Goal: Transaction & Acquisition: Purchase product/service

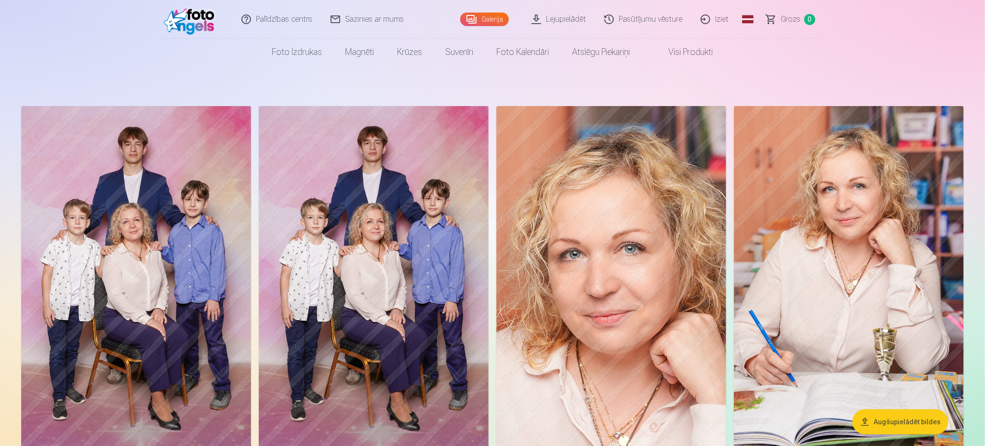
click at [892, 291] on img at bounding box center [849, 278] width 230 height 345
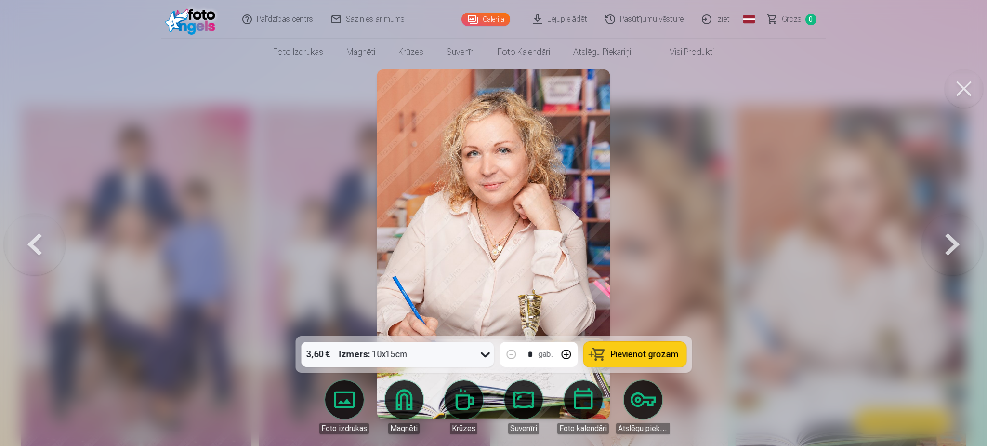
click at [663, 356] on span "Pievienot grozam" at bounding box center [645, 354] width 68 height 9
click at [40, 239] on button at bounding box center [35, 244] width 62 height 164
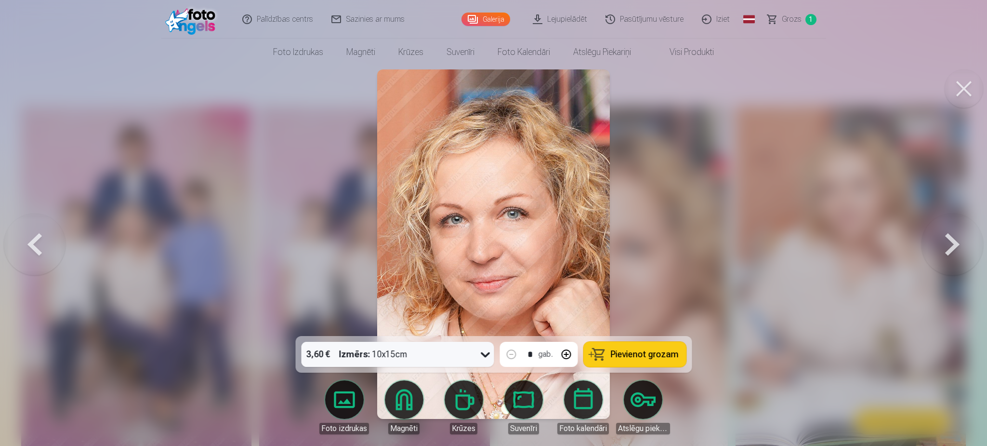
click at [40, 239] on button at bounding box center [35, 244] width 62 height 164
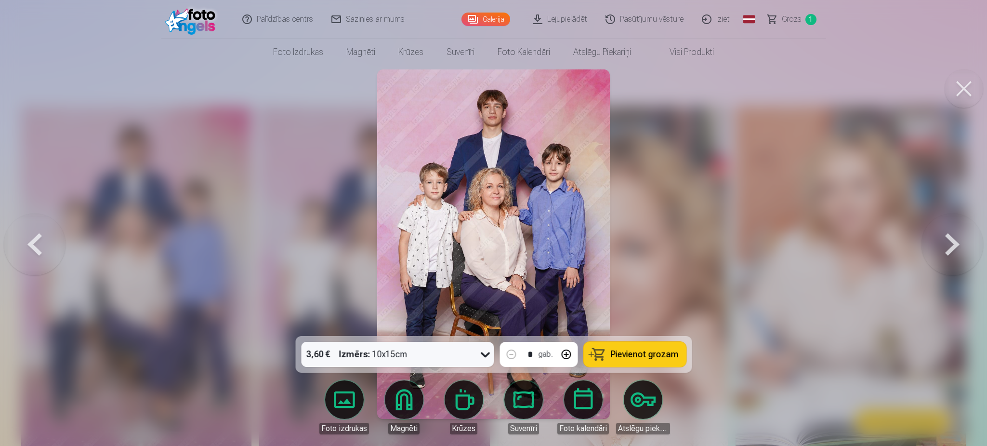
click at [485, 358] on icon at bounding box center [485, 353] width 15 height 15
click at [483, 360] on icon at bounding box center [485, 353] width 15 height 15
click at [647, 353] on span "Pievienot grozam" at bounding box center [645, 354] width 68 height 9
click at [962, 239] on button at bounding box center [953, 244] width 62 height 164
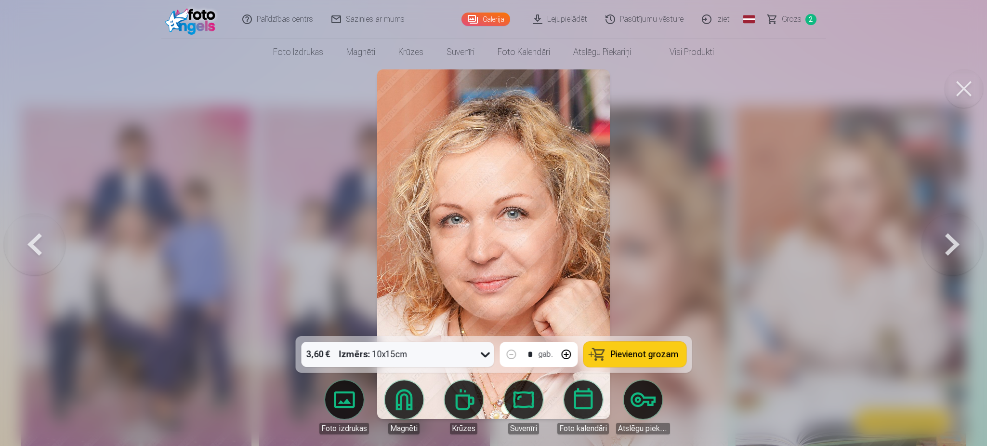
click at [35, 247] on button at bounding box center [35, 244] width 62 height 164
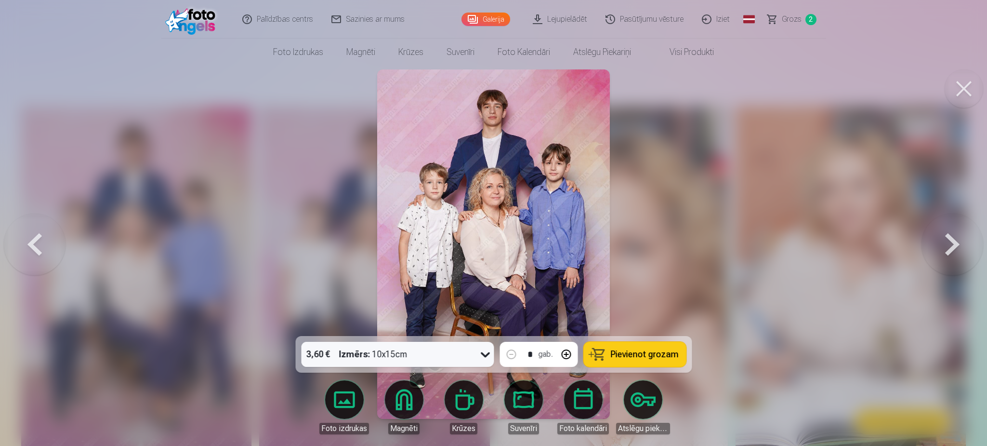
click at [35, 247] on button at bounding box center [35, 244] width 62 height 164
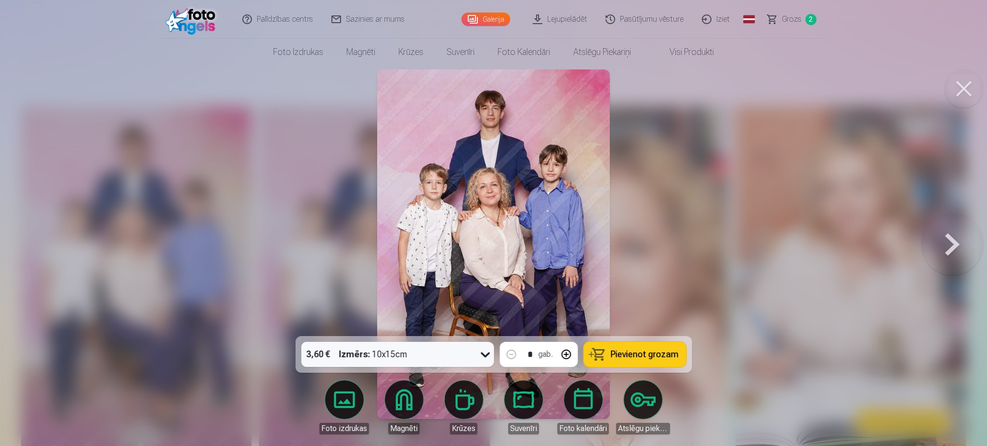
click at [35, 247] on div at bounding box center [493, 223] width 987 height 446
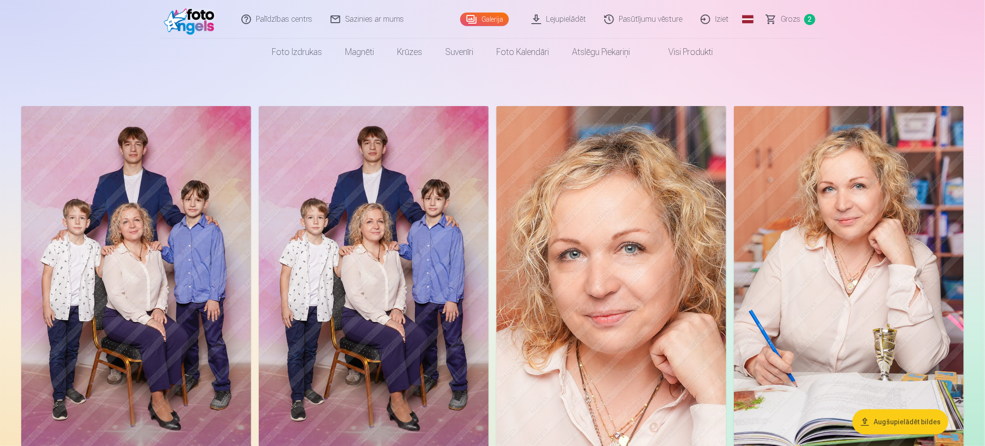
click at [798, 21] on span "Grozs" at bounding box center [791, 19] width 20 height 12
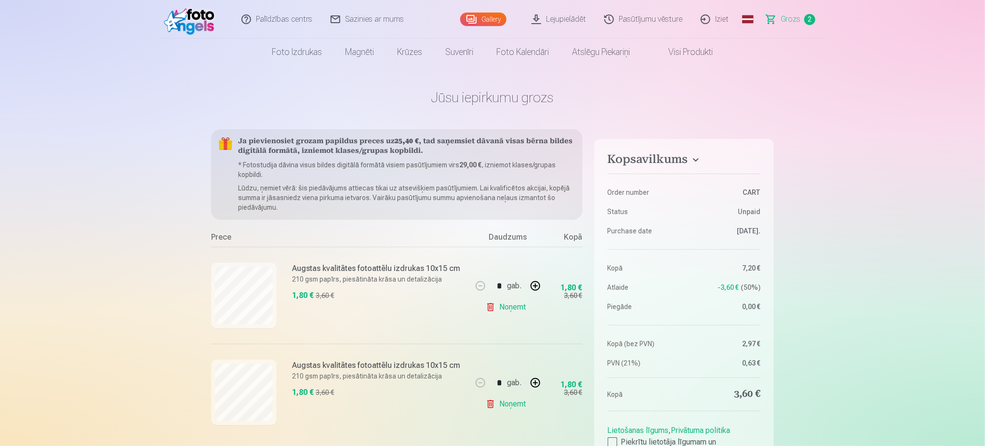
click at [515, 402] on link "Noņemt" at bounding box center [508, 403] width 44 height 19
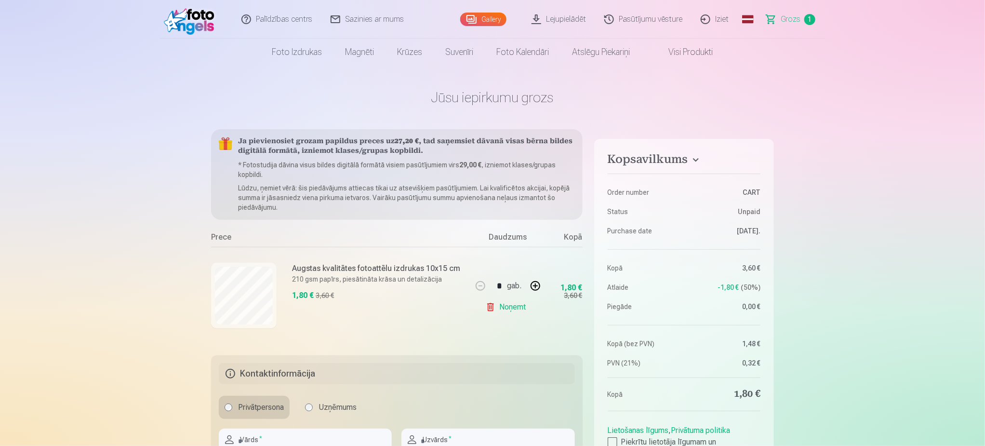
click at [483, 19] on link "Gallery" at bounding box center [483, 19] width 46 height 13
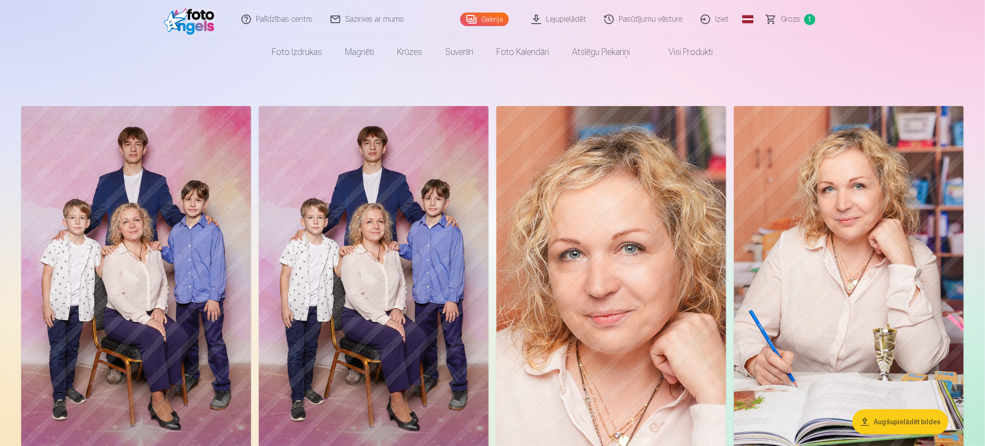
click at [122, 301] on img at bounding box center [136, 278] width 230 height 345
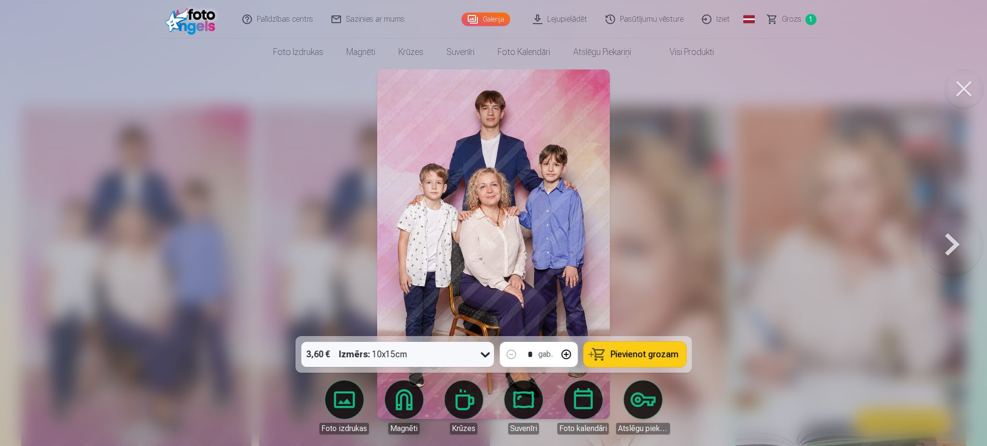
click at [672, 358] on span "Pievienot grozam" at bounding box center [645, 354] width 68 height 9
click at [629, 355] on span "Pievienot grozam" at bounding box center [645, 354] width 68 height 9
click at [953, 245] on button at bounding box center [953, 244] width 62 height 164
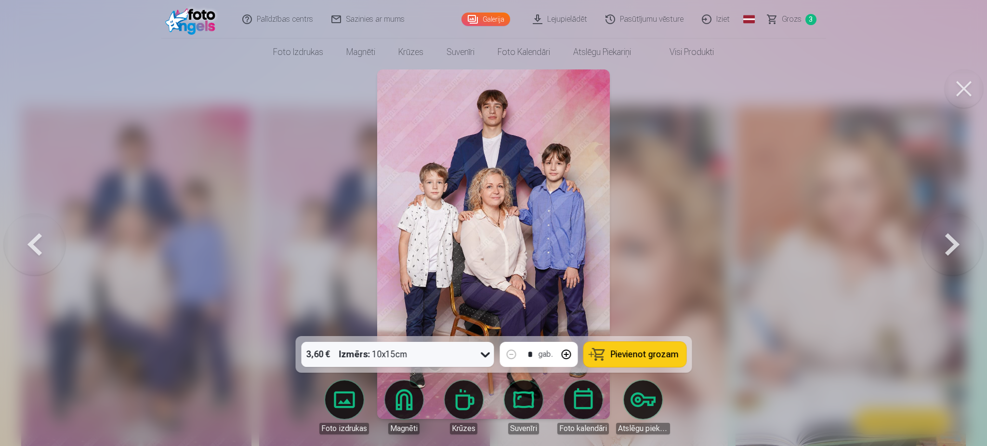
click at [630, 350] on span "Pievienot grozam" at bounding box center [645, 354] width 68 height 9
click at [626, 358] on span "Pievienot grozam" at bounding box center [645, 354] width 68 height 9
click at [626, 356] on span "Pievienot grozam" at bounding box center [645, 354] width 68 height 9
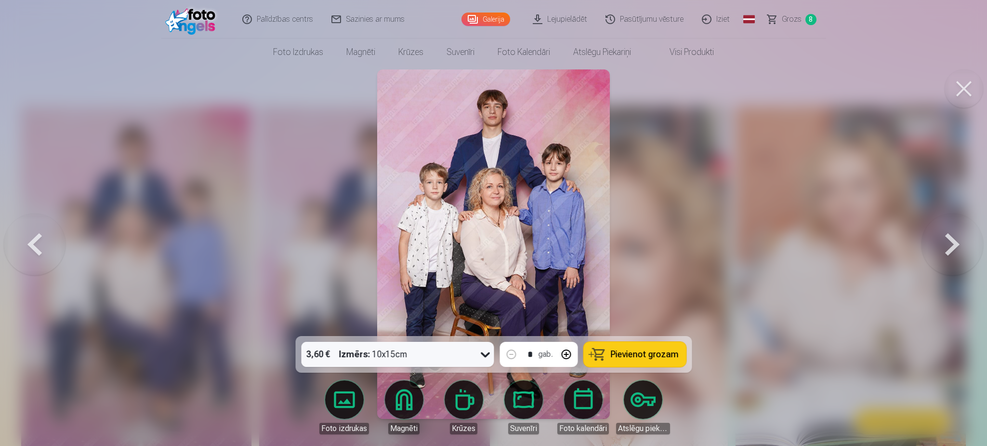
click at [948, 242] on button at bounding box center [953, 244] width 62 height 164
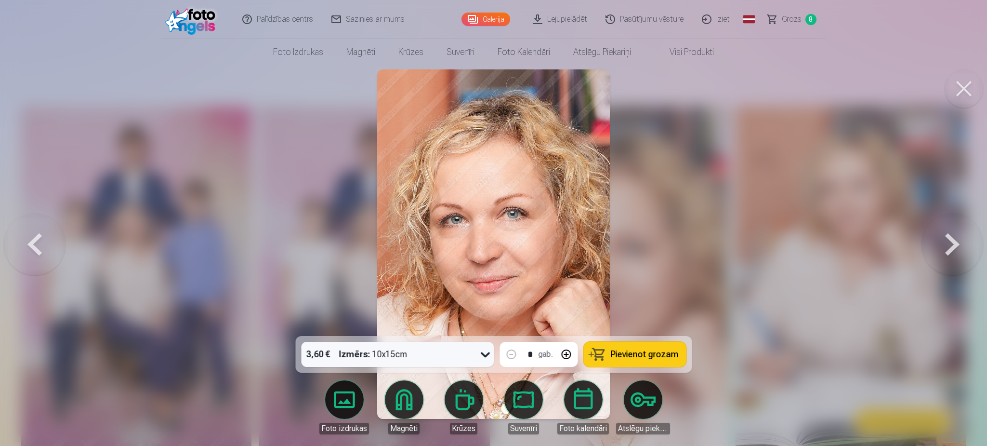
click at [624, 351] on span "Pievienot grozam" at bounding box center [645, 354] width 68 height 9
click at [945, 235] on button at bounding box center [953, 244] width 62 height 164
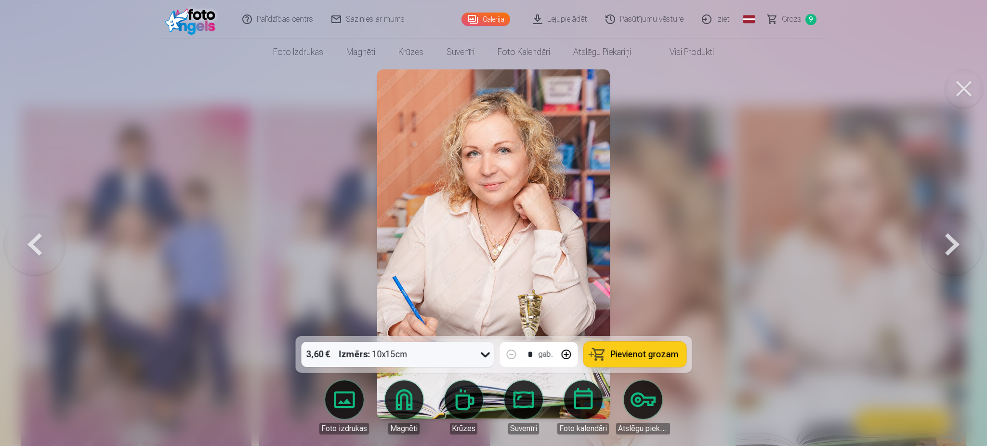
click at [944, 243] on button at bounding box center [953, 244] width 62 height 164
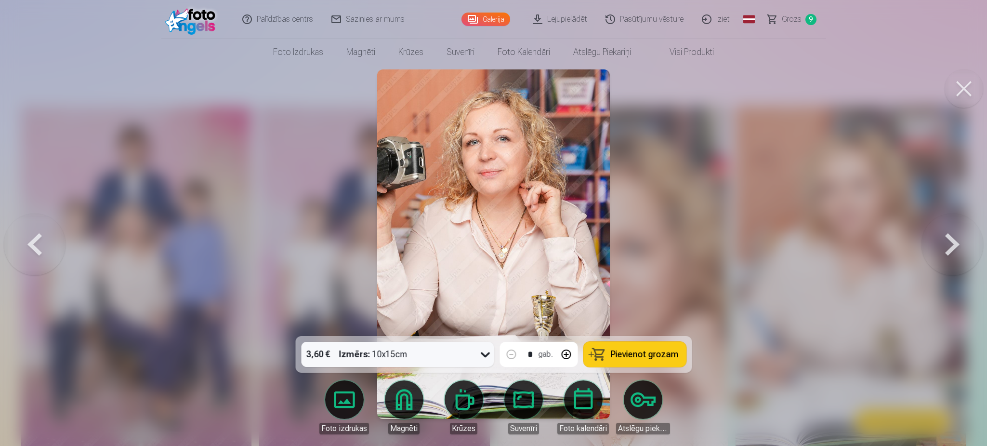
click at [656, 360] on button "Pievienot grozam" at bounding box center [635, 354] width 103 height 25
click at [940, 242] on button at bounding box center [953, 244] width 62 height 164
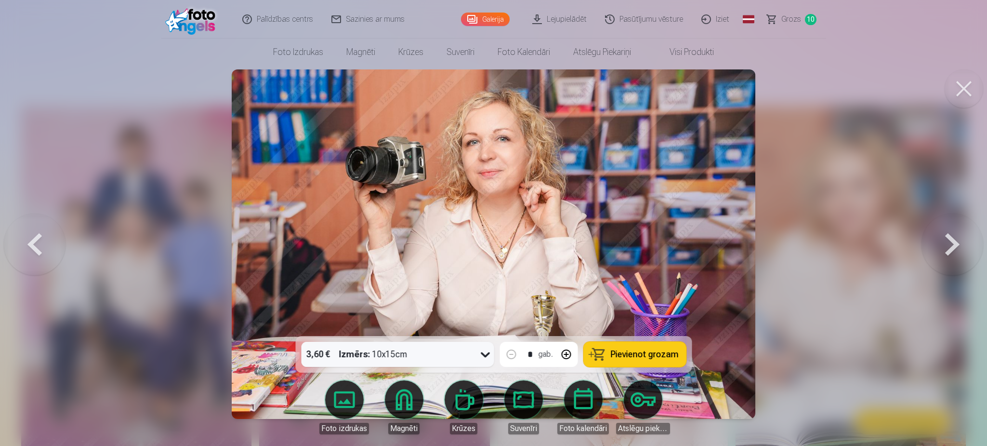
click at [632, 357] on span "Pievienot grozam" at bounding box center [645, 354] width 68 height 9
click at [957, 236] on button at bounding box center [953, 244] width 62 height 164
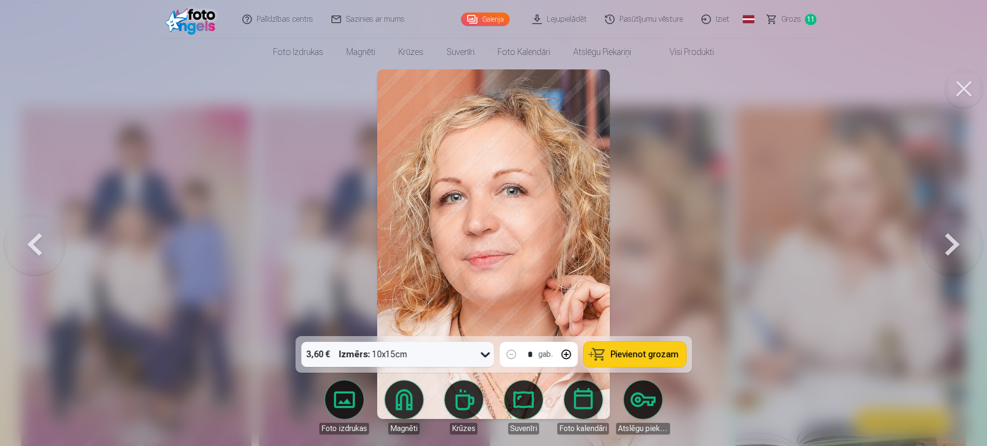
click at [623, 354] on span "Pievienot grozam" at bounding box center [645, 354] width 68 height 9
click at [938, 239] on button at bounding box center [953, 244] width 62 height 164
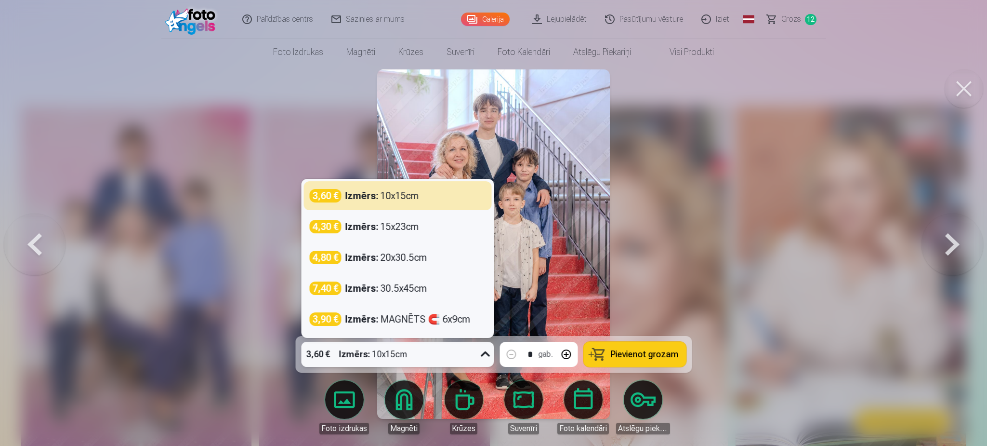
click at [483, 356] on icon at bounding box center [485, 353] width 15 height 15
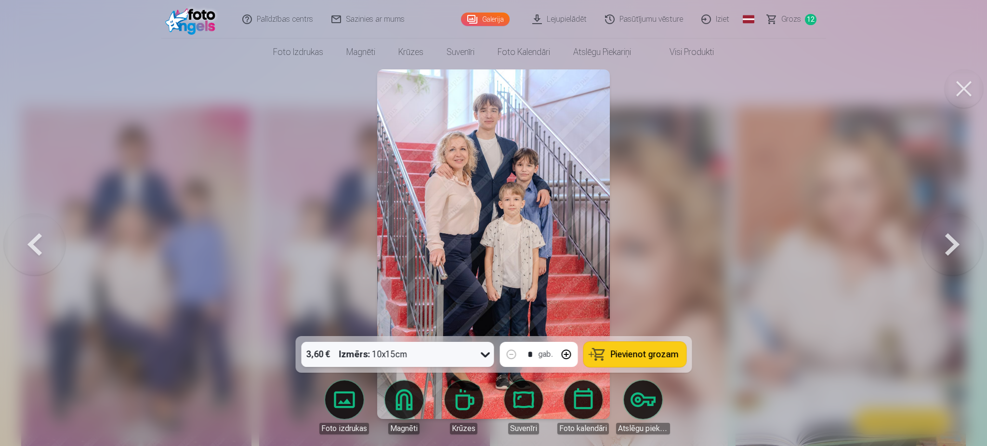
click at [483, 356] on icon at bounding box center [485, 353] width 15 height 15
click at [568, 353] on button at bounding box center [566, 354] width 23 height 23
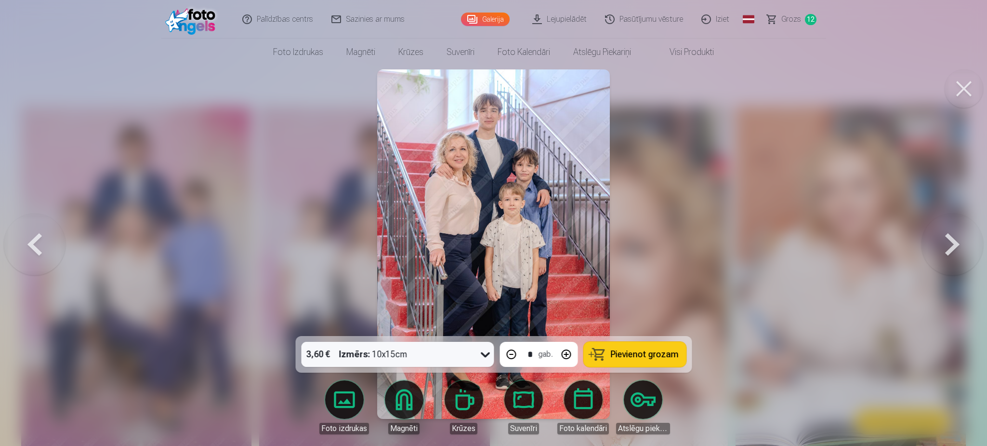
click at [654, 355] on span "Pievienot grozam" at bounding box center [645, 354] width 68 height 9
type input "*"
click at [946, 252] on button at bounding box center [953, 244] width 62 height 164
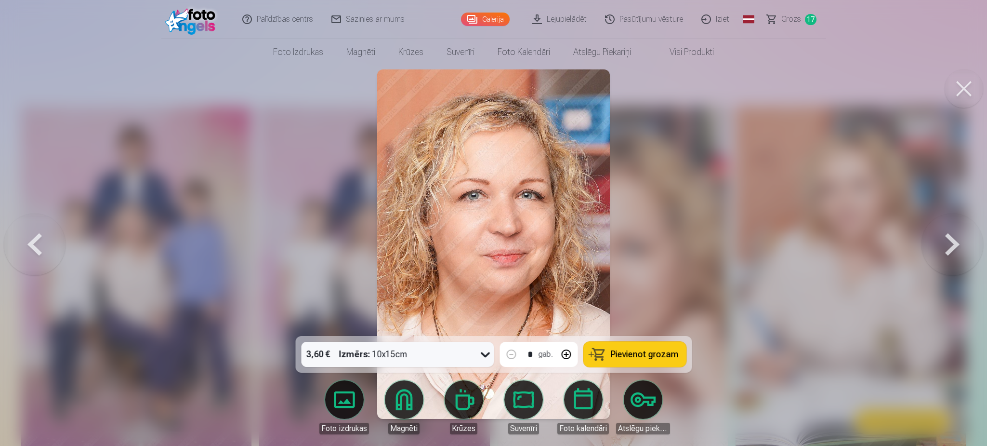
click at [609, 355] on button "Pievienot grozam" at bounding box center [635, 354] width 103 height 25
click at [950, 249] on button at bounding box center [953, 244] width 62 height 164
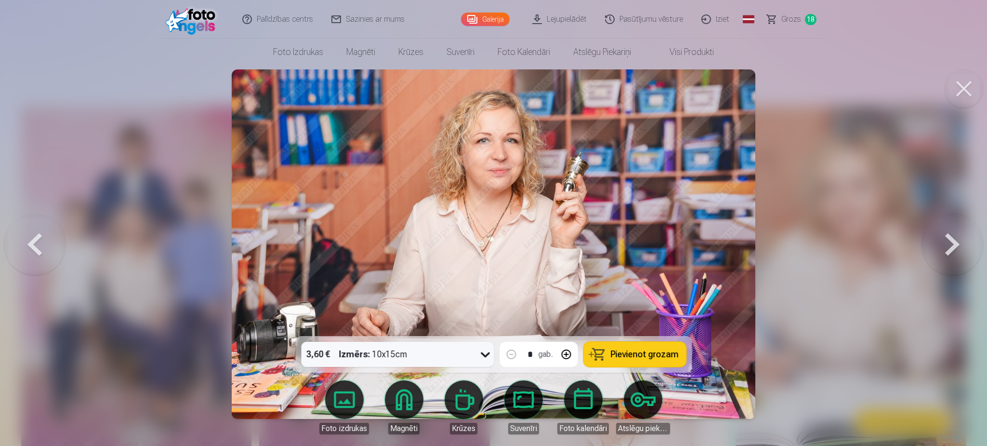
click at [619, 357] on span "Pievienot grozam" at bounding box center [645, 354] width 68 height 9
click at [938, 244] on button at bounding box center [953, 244] width 62 height 164
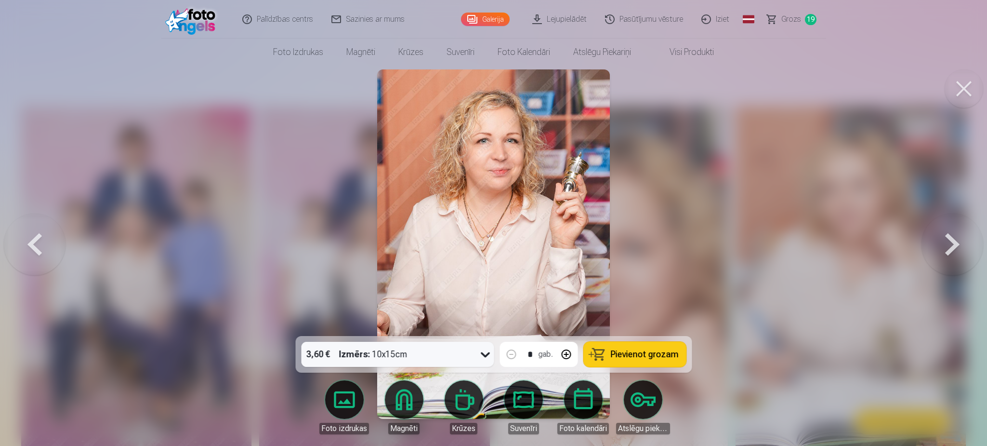
click at [630, 350] on span "Pievienot grozam" at bounding box center [645, 354] width 68 height 9
click at [945, 246] on button at bounding box center [953, 244] width 62 height 164
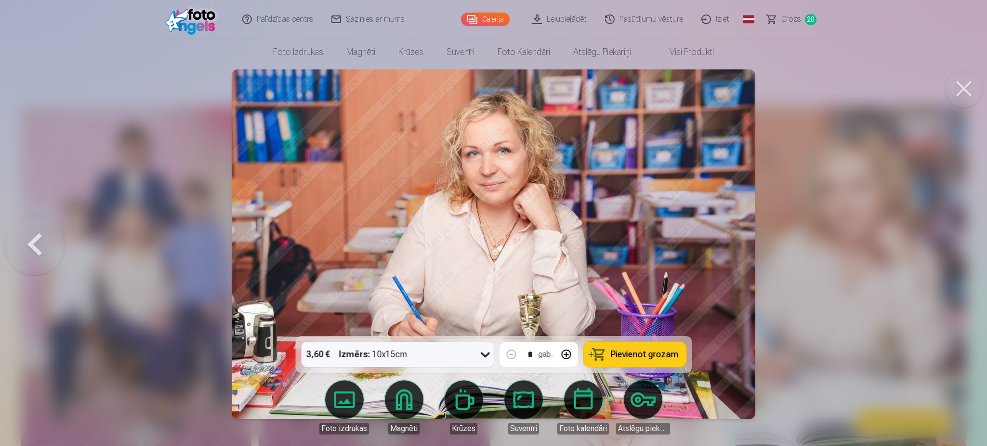
click at [648, 358] on span "Pievienot grozam" at bounding box center [645, 354] width 68 height 9
click at [783, 22] on span "Grozs" at bounding box center [792, 19] width 20 height 12
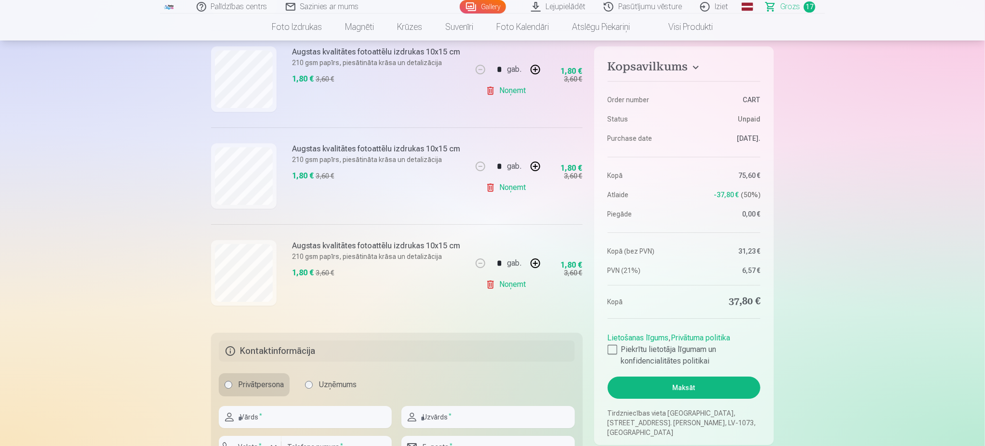
scroll to position [1590, 0]
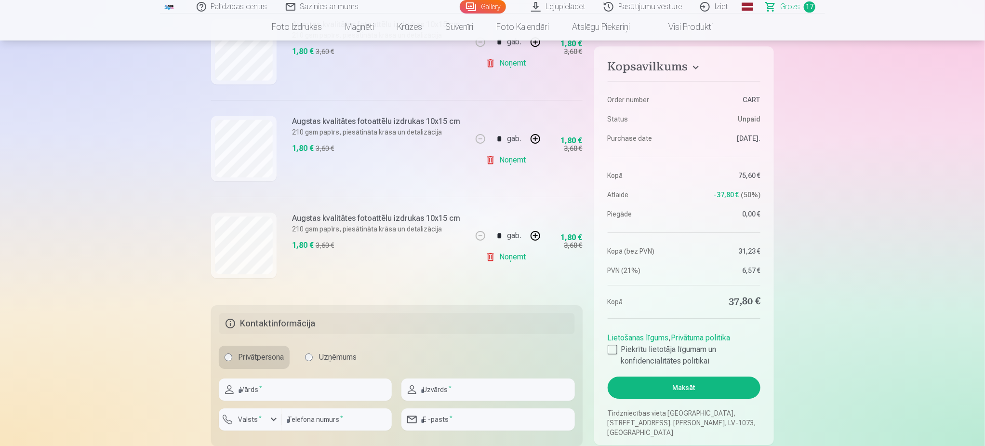
click at [516, 263] on link "Noņemt" at bounding box center [508, 256] width 44 height 19
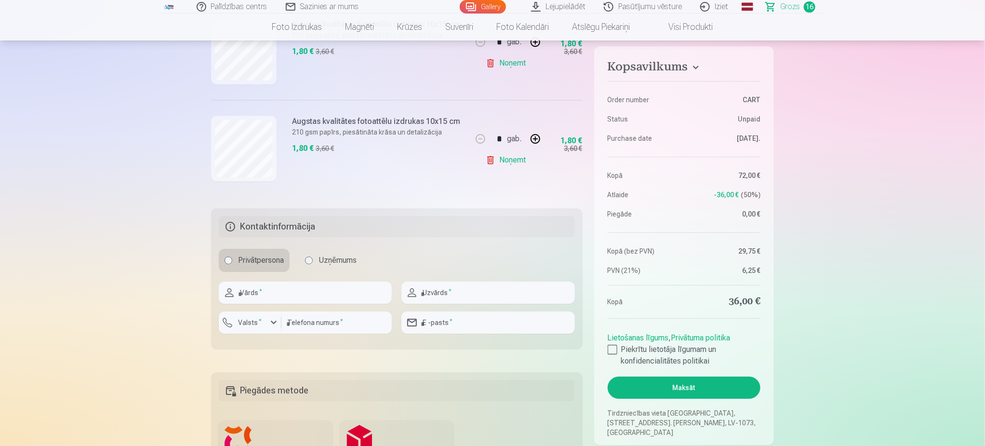
click at [513, 164] on link "Noņemt" at bounding box center [508, 159] width 44 height 19
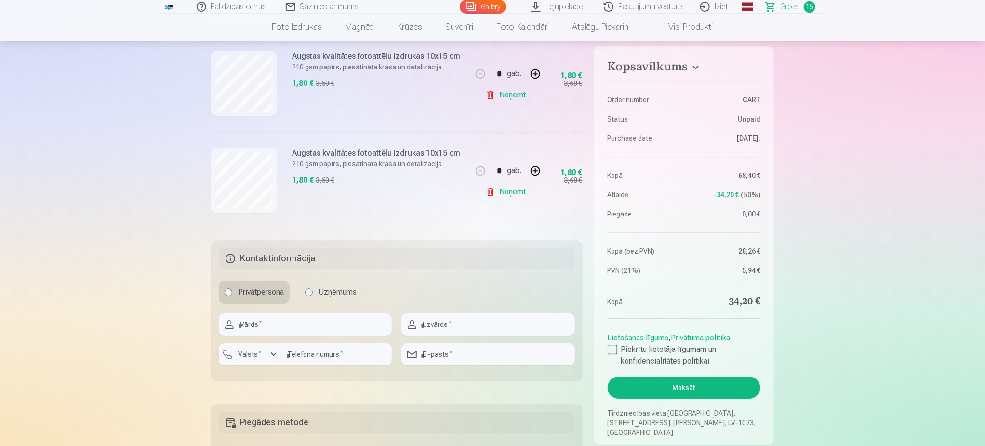
scroll to position [1446, 0]
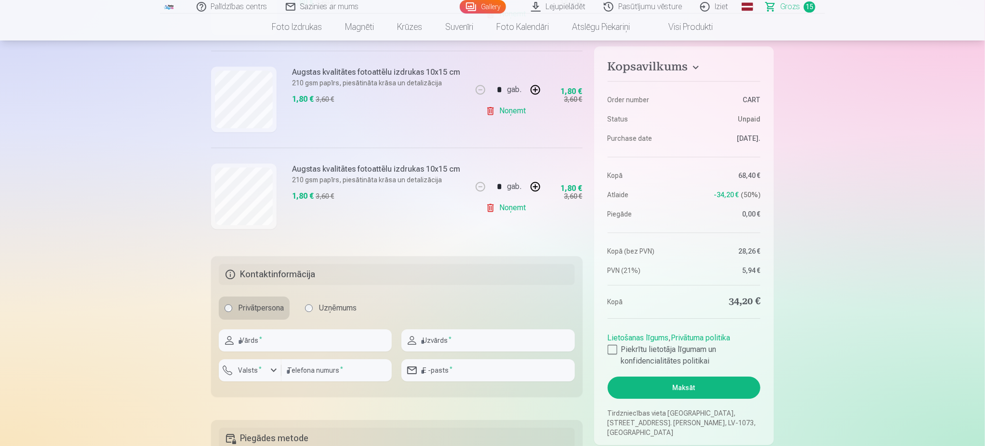
click at [506, 214] on link "Noņemt" at bounding box center [508, 207] width 44 height 19
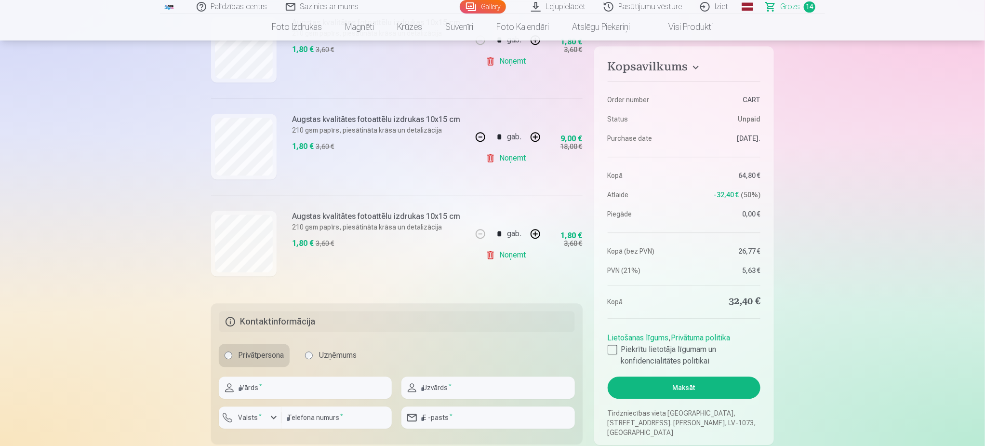
scroll to position [1301, 0]
click at [508, 260] on link "Noņemt" at bounding box center [508, 255] width 44 height 19
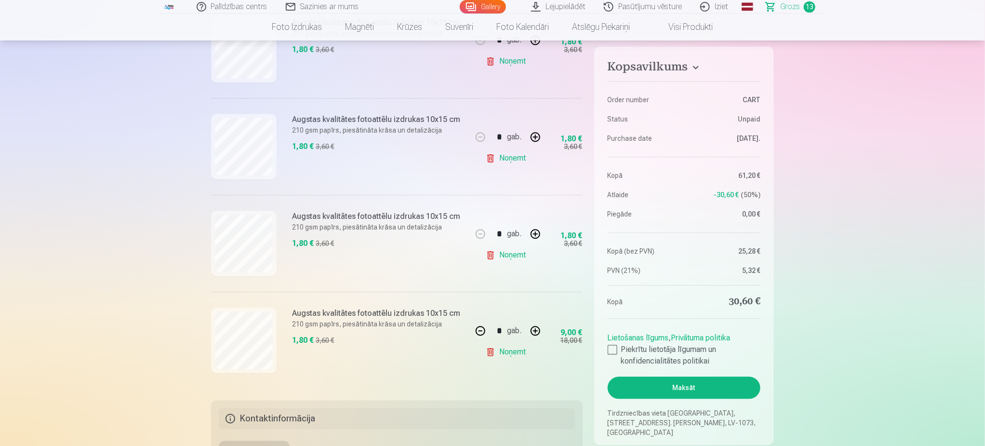
scroll to position [1084, 0]
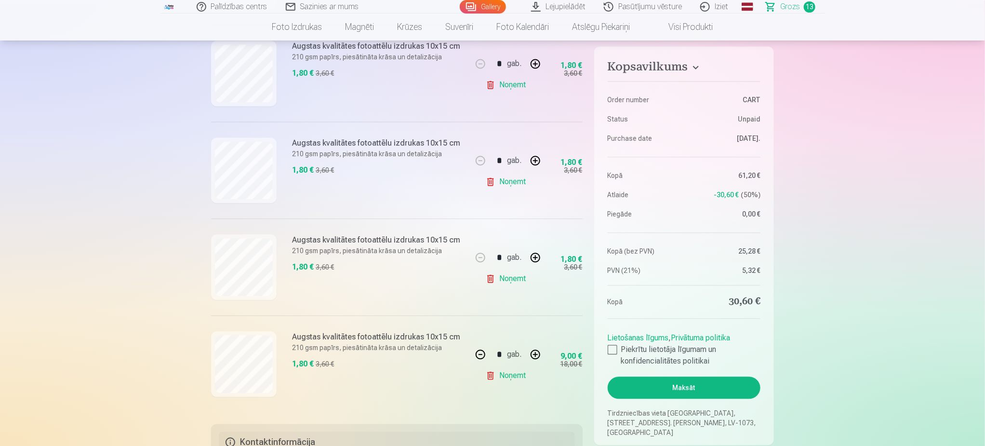
click at [512, 281] on link "Noņemt" at bounding box center [508, 278] width 44 height 19
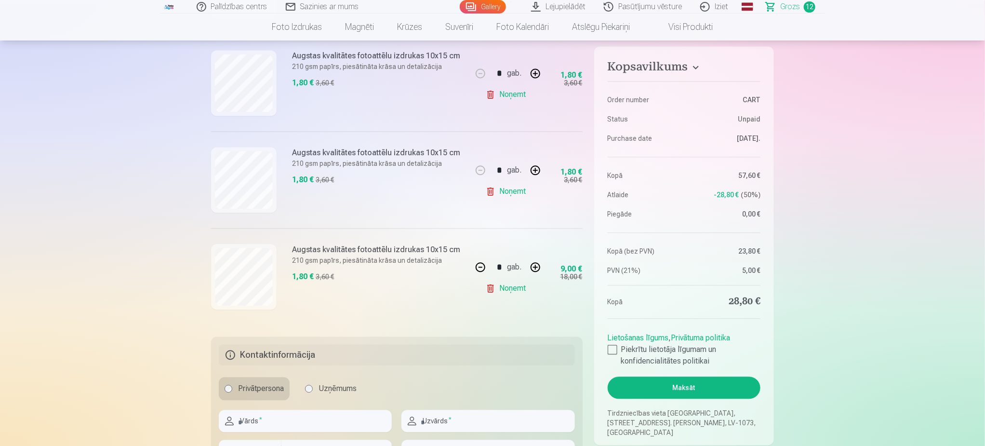
type input "*"
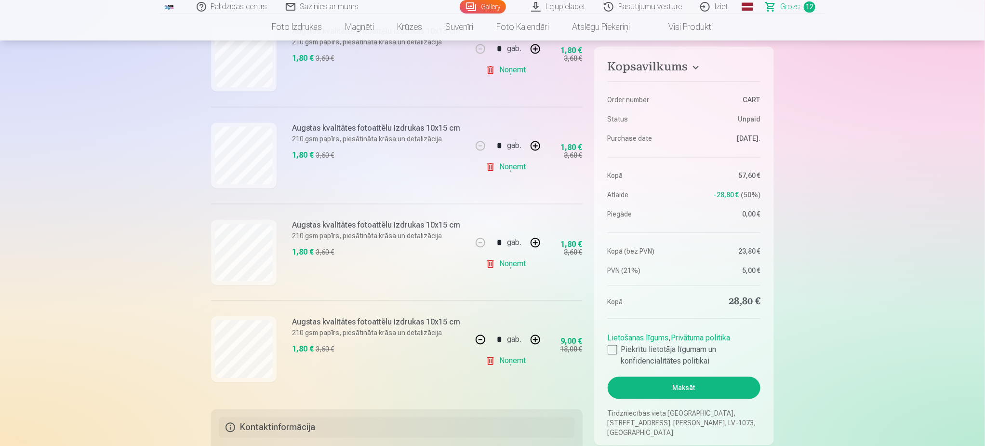
click at [513, 267] on link "Noņemt" at bounding box center [508, 263] width 44 height 19
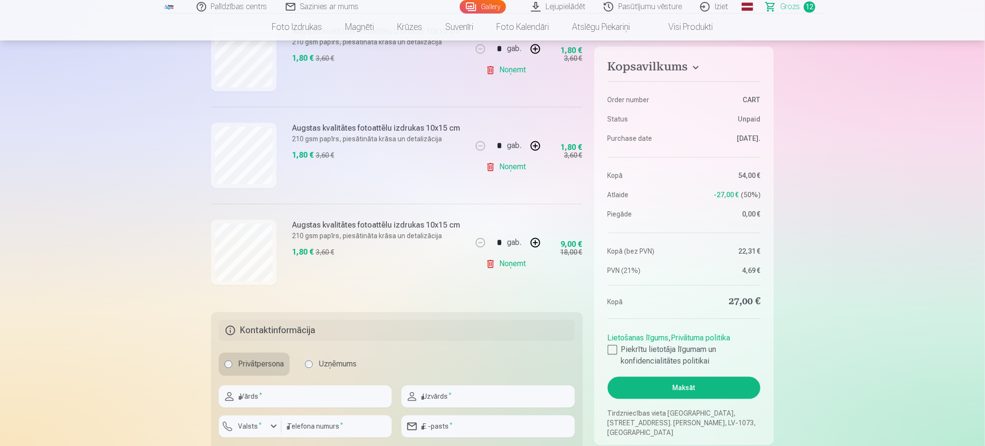
type input "*"
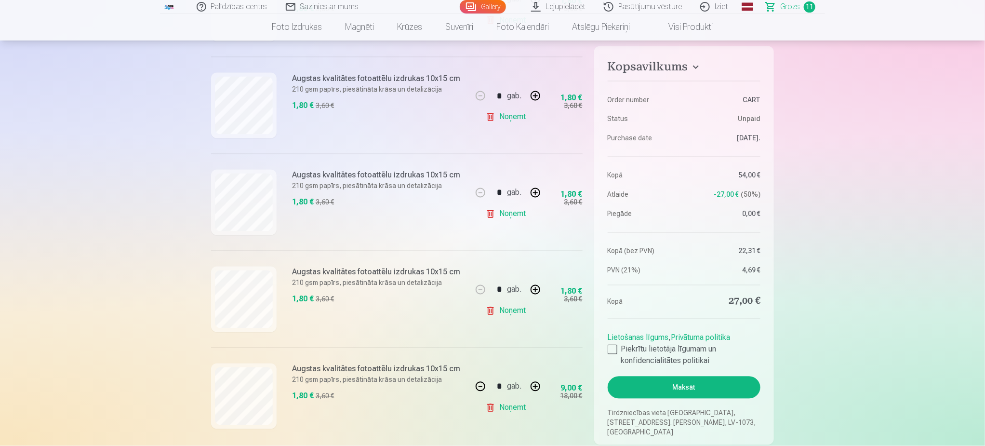
scroll to position [867, 0]
click at [509, 313] on link "Noņemt" at bounding box center [508, 311] width 44 height 19
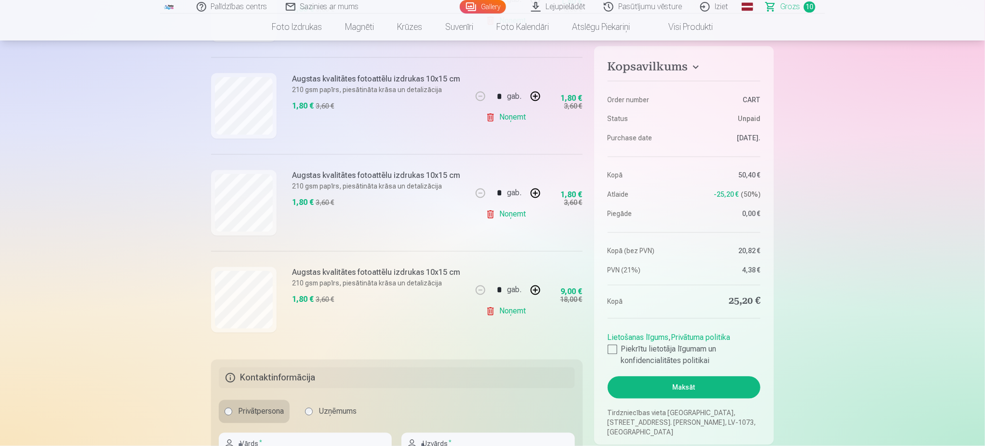
type input "*"
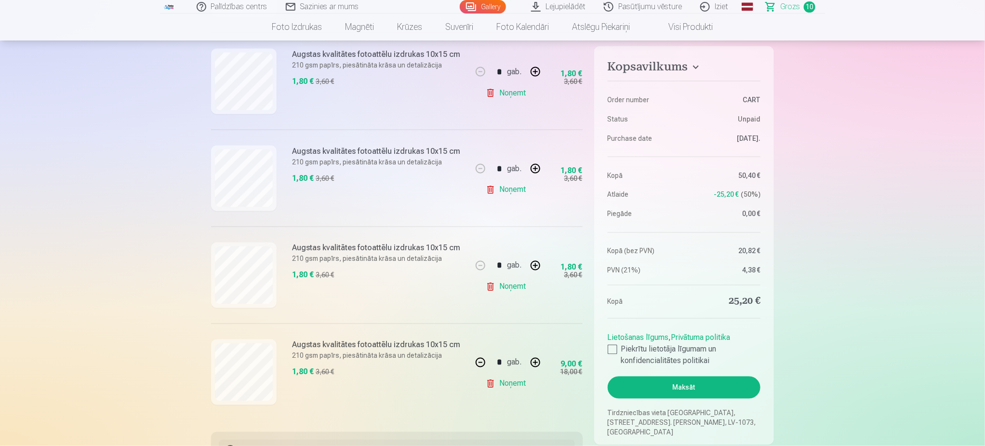
click at [515, 291] on link "Noņemt" at bounding box center [508, 286] width 44 height 19
type input "*"
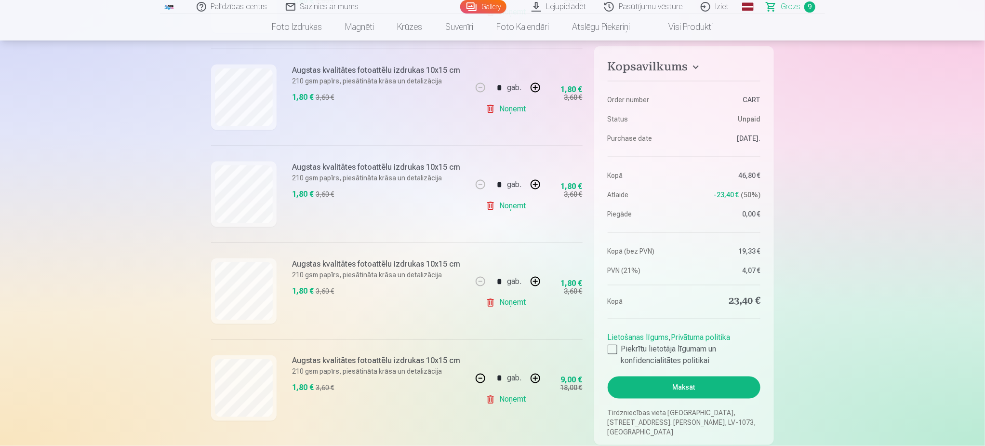
scroll to position [650, 0]
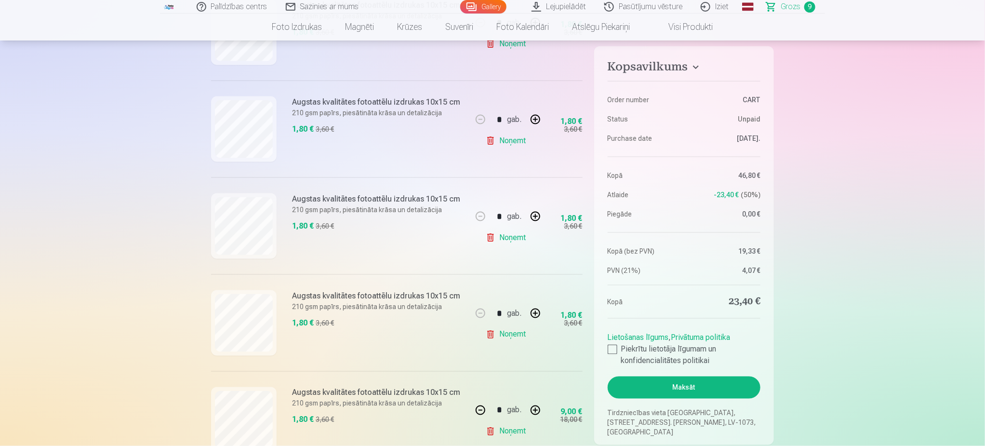
click at [519, 338] on link "Noņemt" at bounding box center [508, 334] width 44 height 19
type input "*"
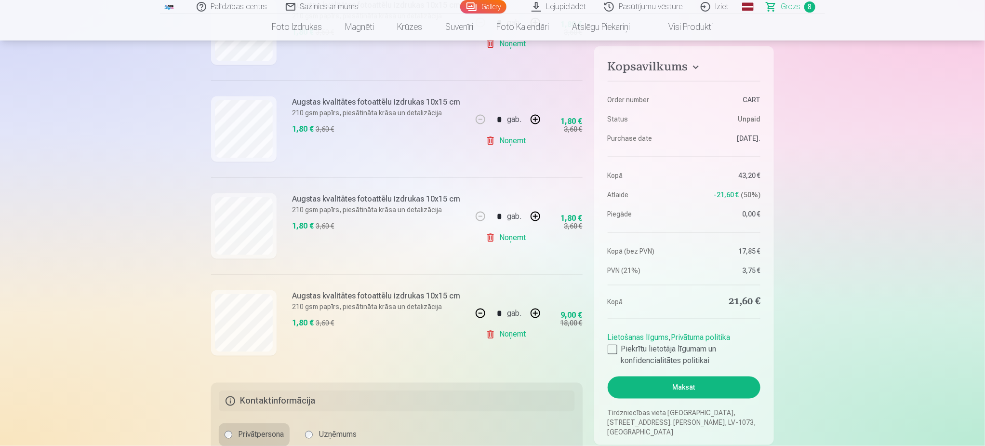
click at [516, 235] on link "Noņemt" at bounding box center [508, 237] width 44 height 19
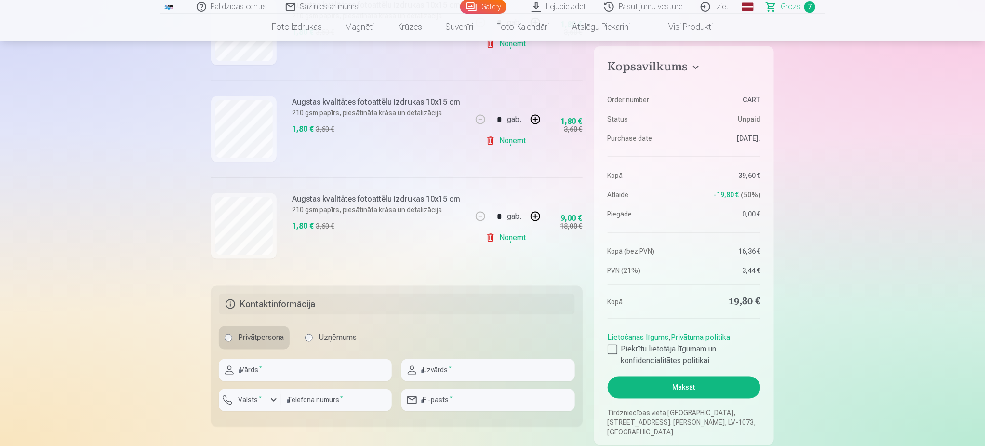
type input "*"
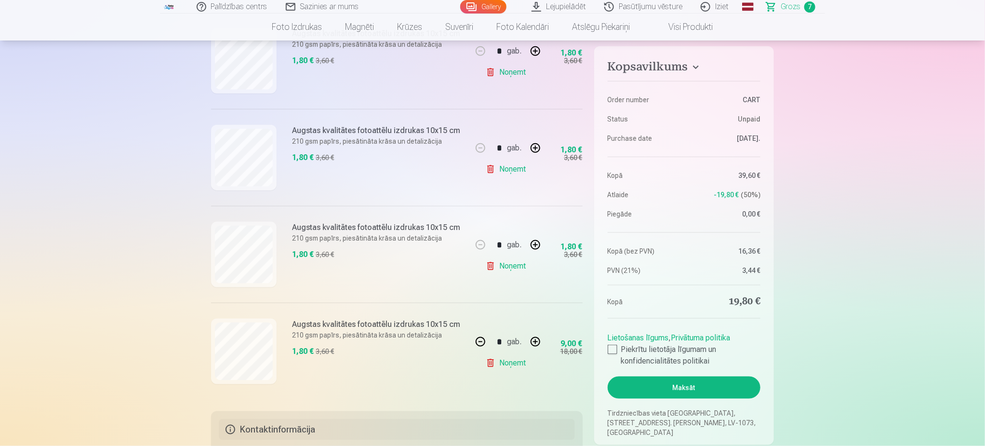
scroll to position [506, 0]
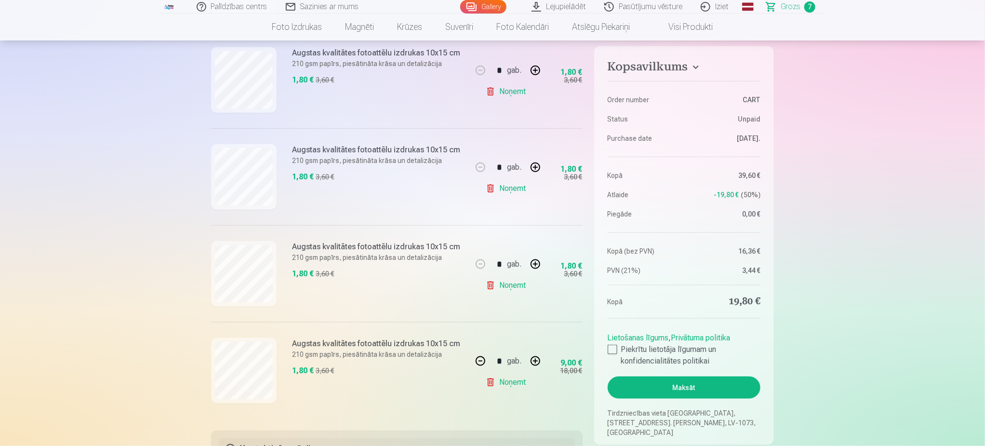
click at [515, 285] on link "Noņemt" at bounding box center [508, 285] width 44 height 19
type input "*"
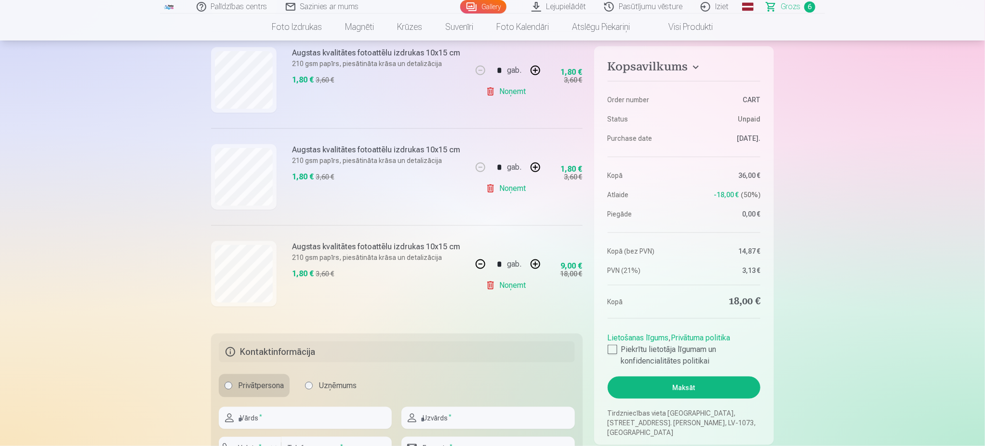
click at [519, 191] on link "Noņemt" at bounding box center [508, 188] width 44 height 19
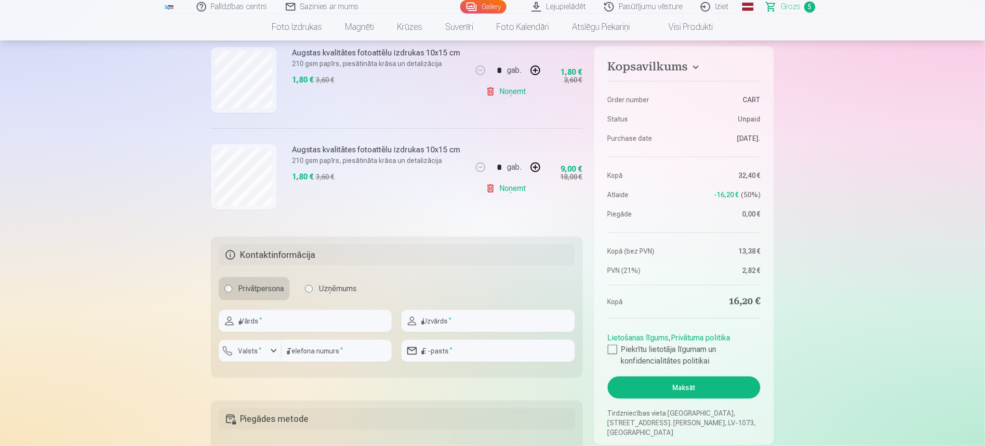
type input "*"
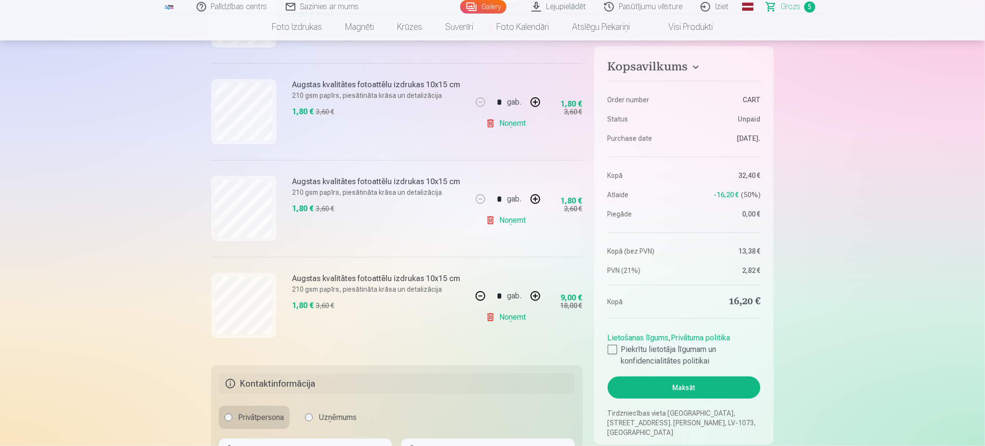
scroll to position [361, 0]
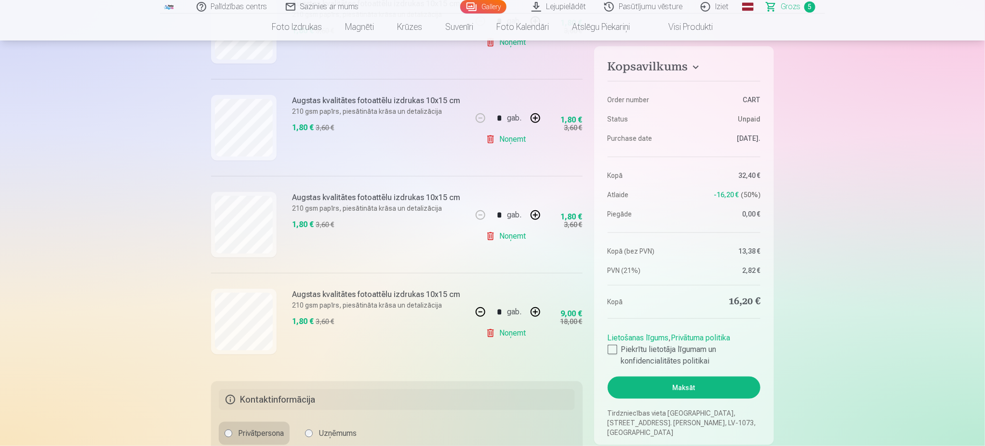
click at [507, 238] on link "Noņemt" at bounding box center [508, 235] width 44 height 19
type input "*"
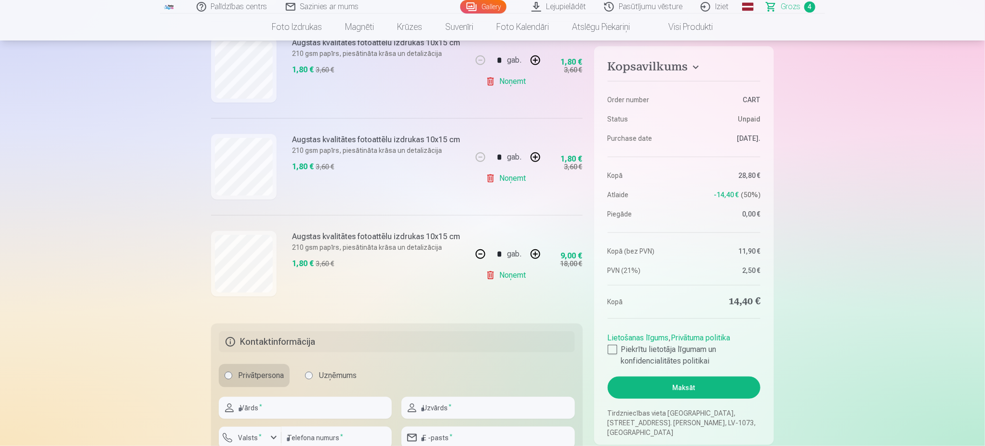
scroll to position [289, 0]
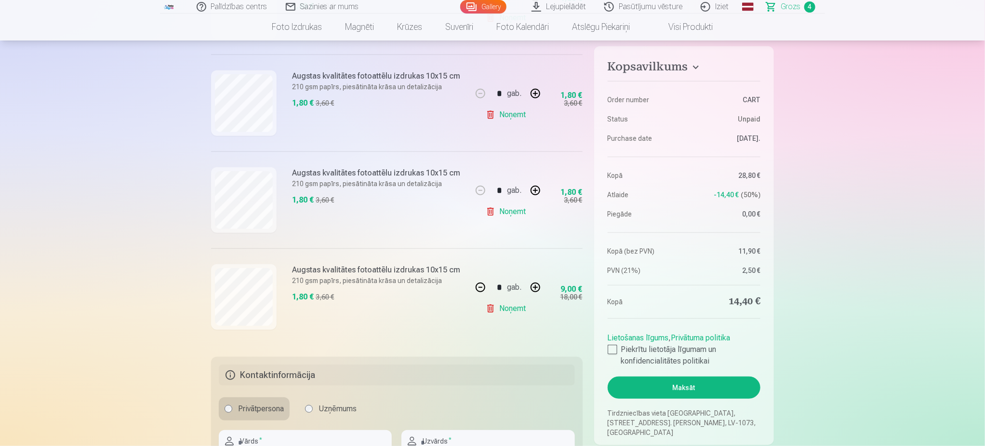
click at [513, 208] on link "Noņemt" at bounding box center [508, 211] width 44 height 19
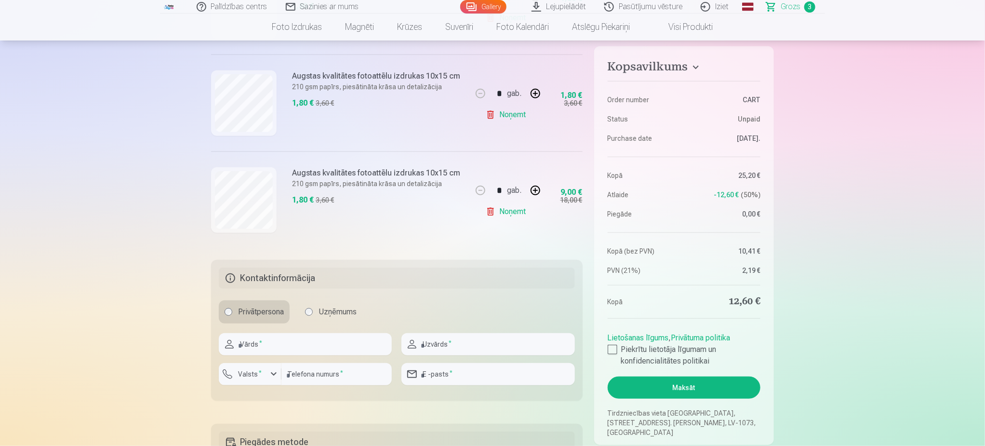
type input "*"
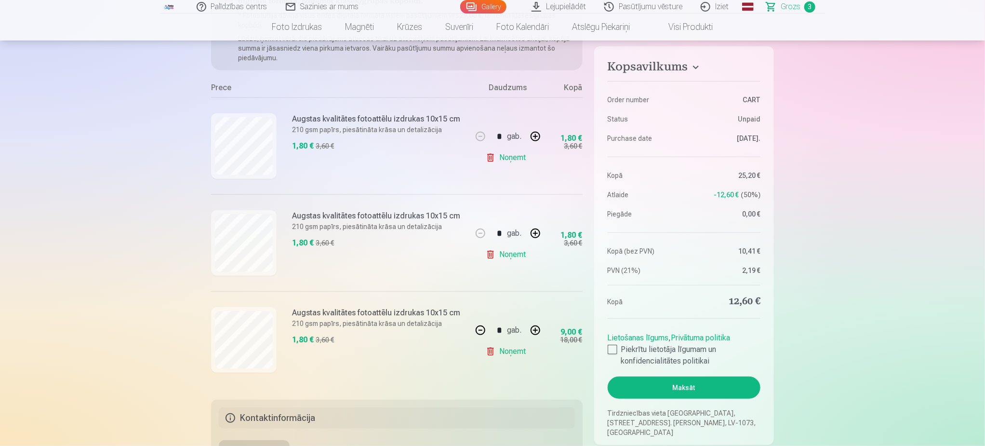
scroll to position [145, 0]
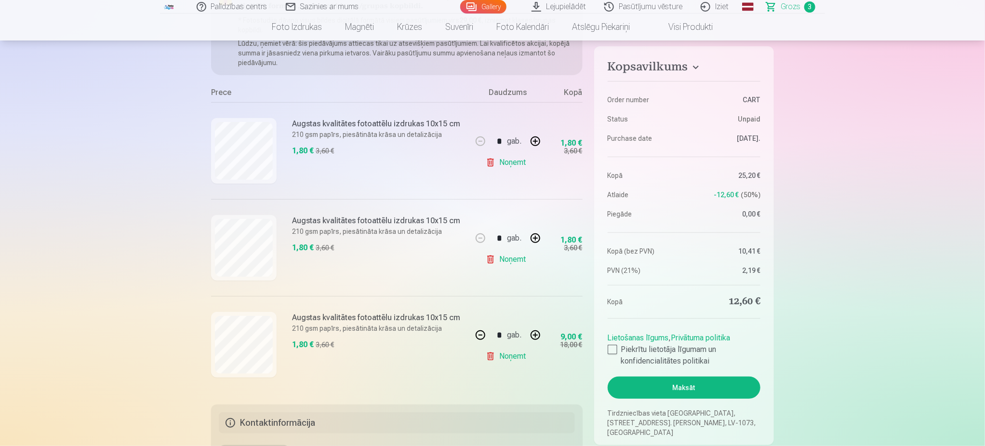
click at [511, 260] on link "Noņemt" at bounding box center [508, 259] width 44 height 19
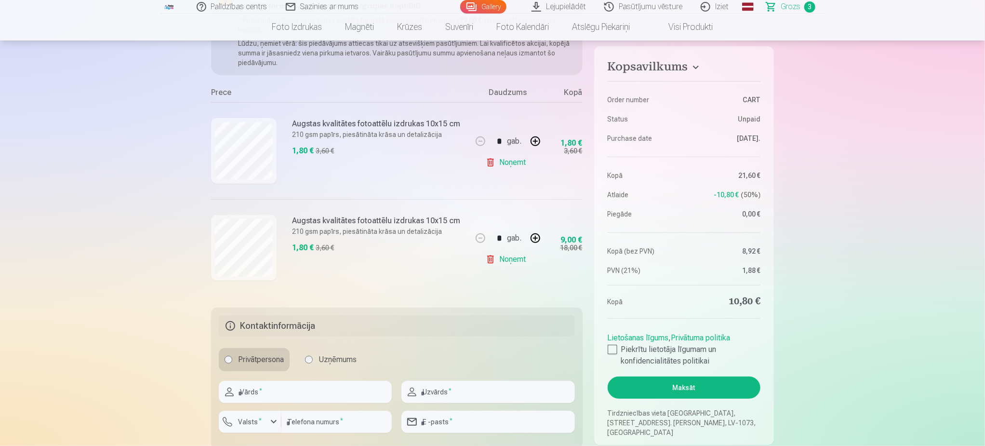
type input "*"
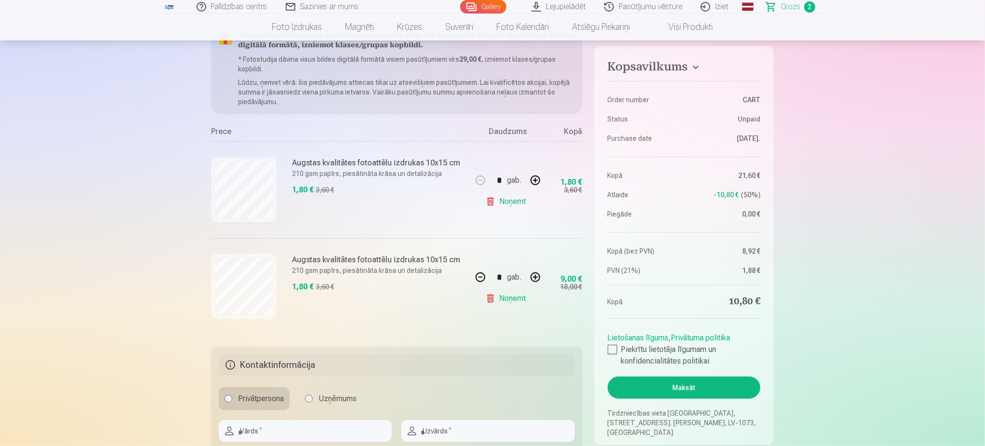
scroll to position [72, 0]
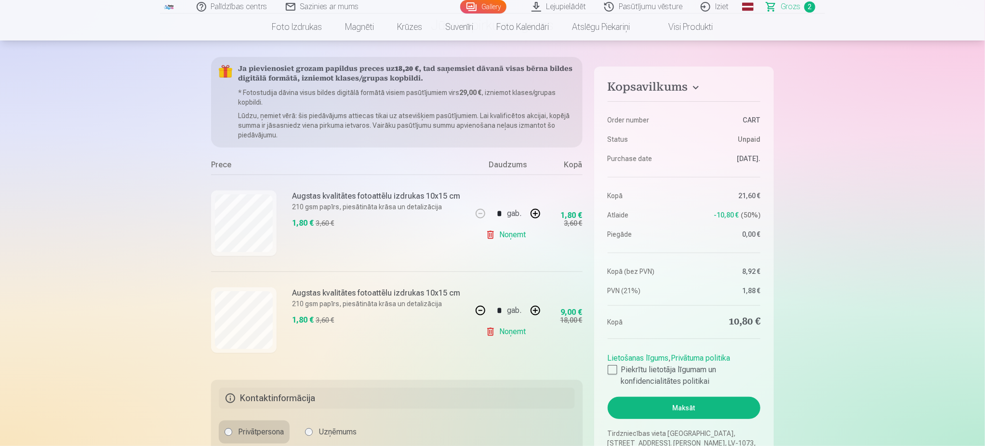
click at [511, 236] on link "Noņemt" at bounding box center [508, 234] width 44 height 19
type input "*"
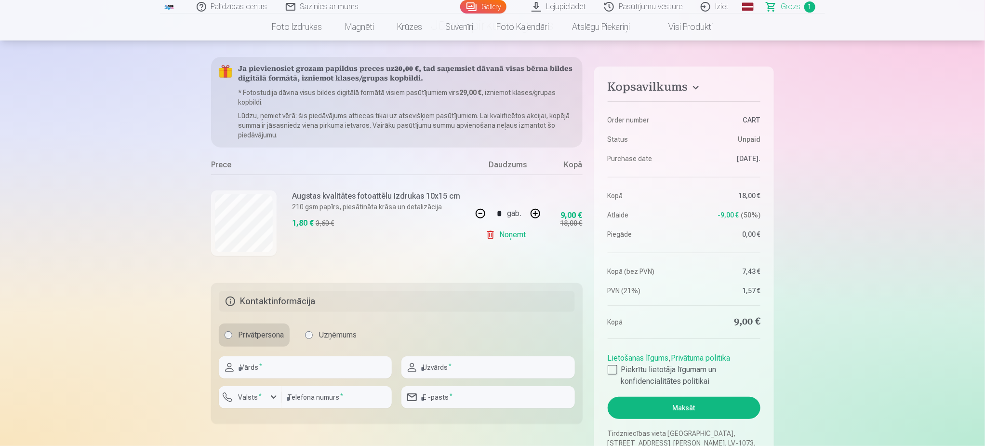
scroll to position [0, 0]
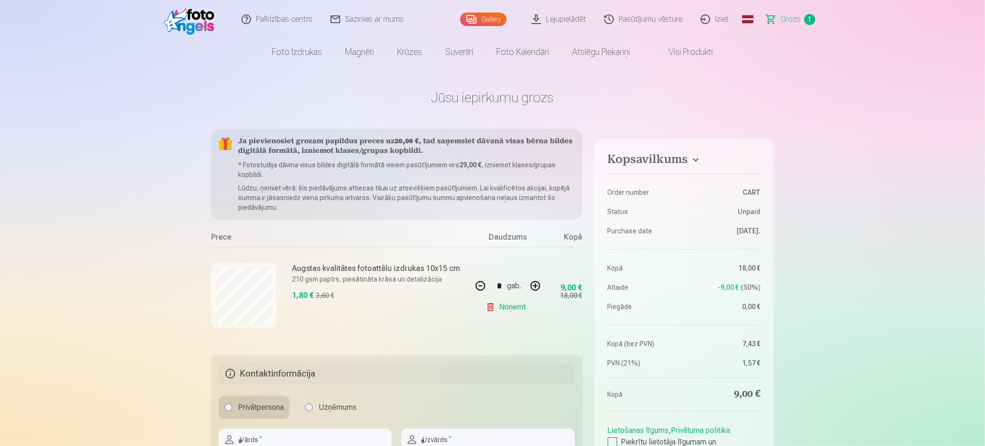
click at [491, 16] on link "Gallery" at bounding box center [483, 19] width 46 height 13
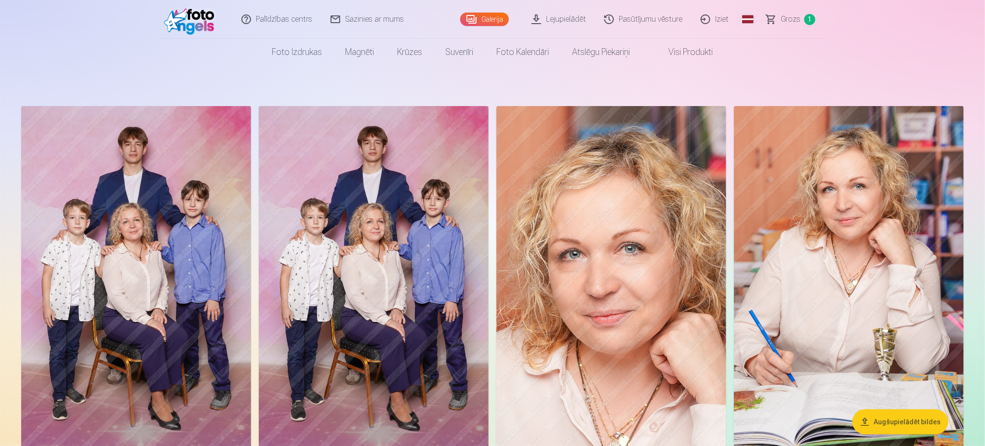
click at [139, 286] on img at bounding box center [136, 278] width 230 height 345
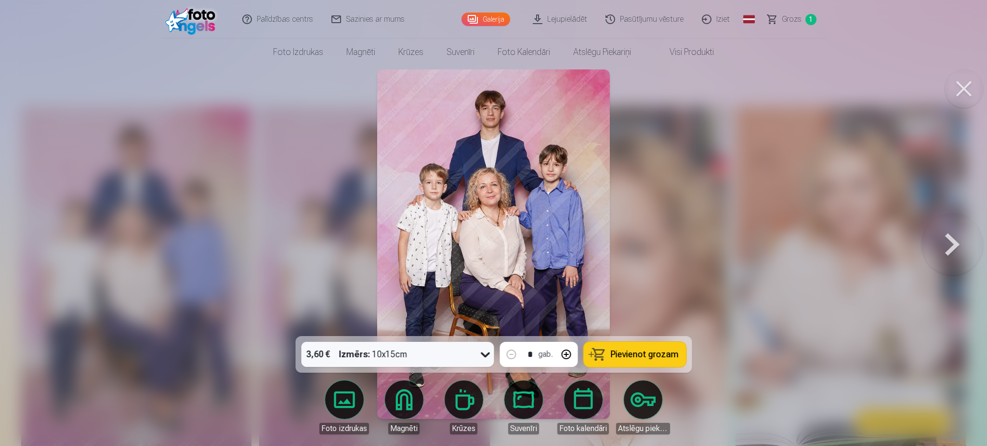
click at [571, 354] on button at bounding box center [566, 354] width 23 height 23
click at [568, 359] on button at bounding box center [566, 354] width 23 height 23
click at [667, 356] on span "Pievienot grozam" at bounding box center [645, 354] width 68 height 9
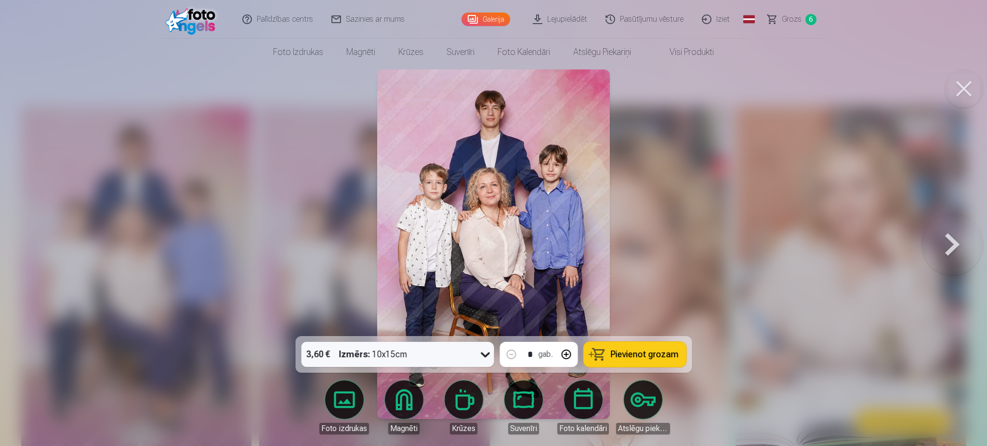
click at [944, 240] on button at bounding box center [953, 244] width 62 height 164
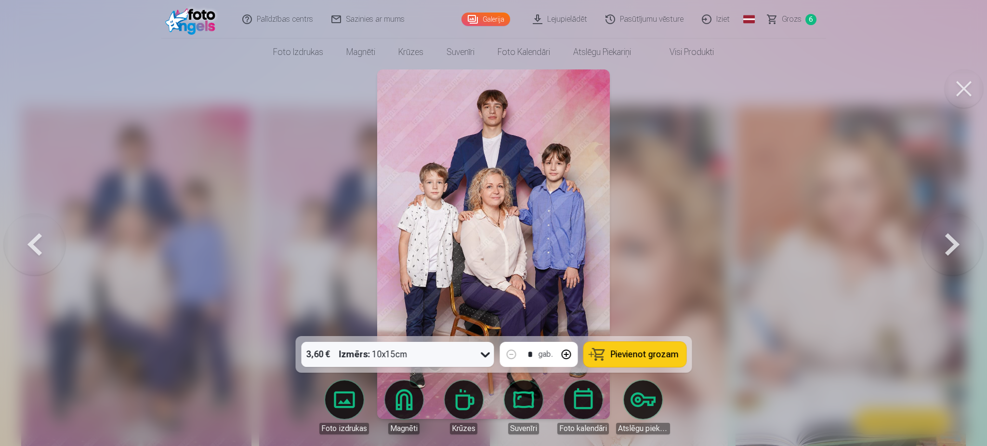
click at [570, 353] on button at bounding box center [566, 354] width 23 height 23
click at [657, 356] on span "Pievienot grozam" at bounding box center [645, 354] width 68 height 9
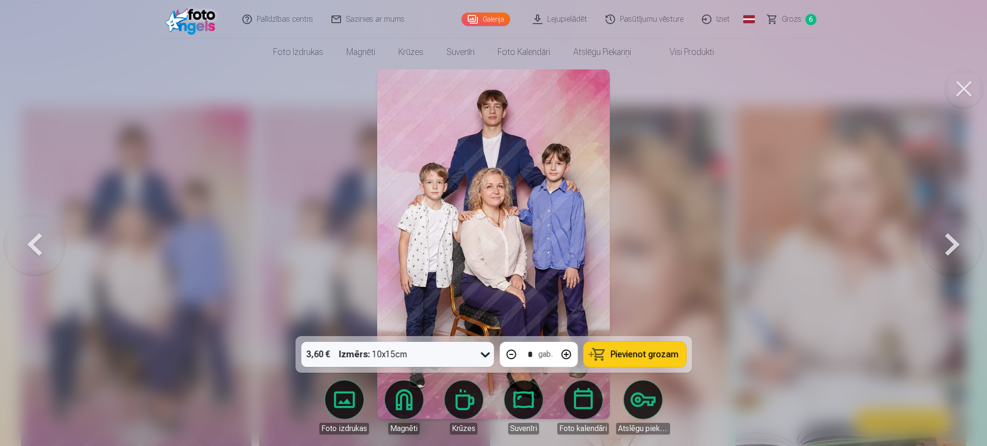
type input "*"
click at [953, 253] on button at bounding box center [953, 244] width 62 height 164
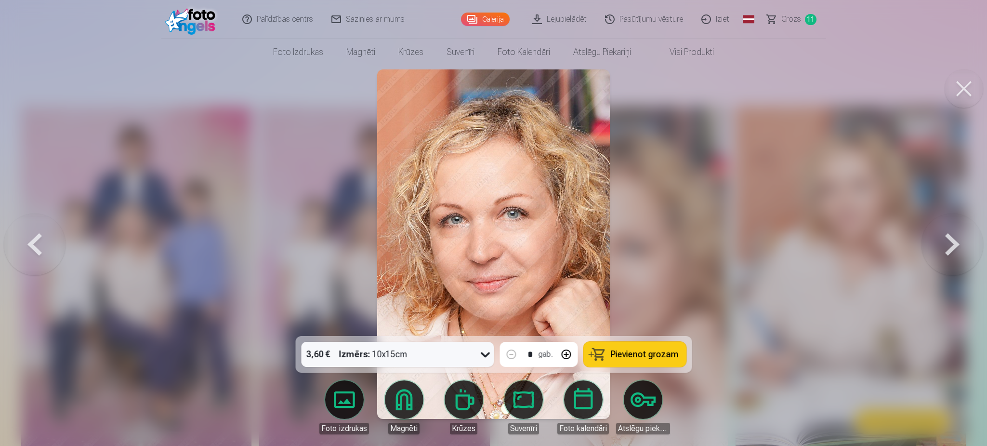
click at [952, 253] on button at bounding box center [953, 244] width 62 height 164
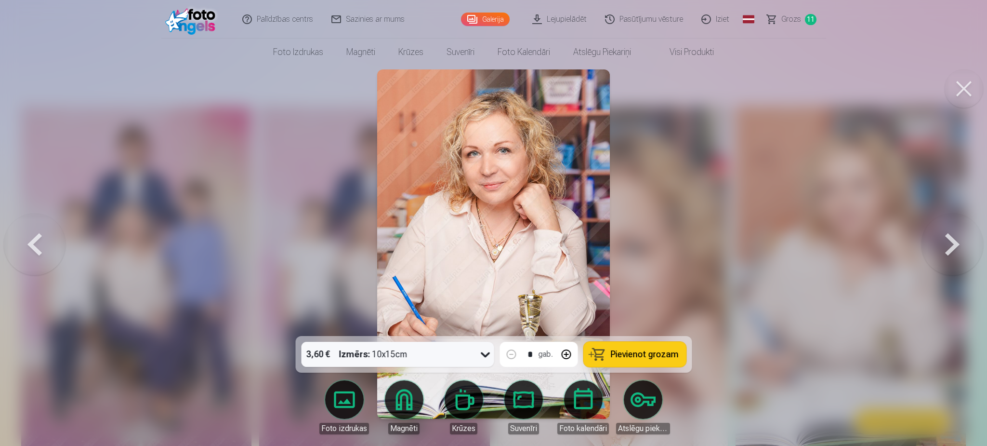
click at [952, 253] on button at bounding box center [953, 244] width 62 height 164
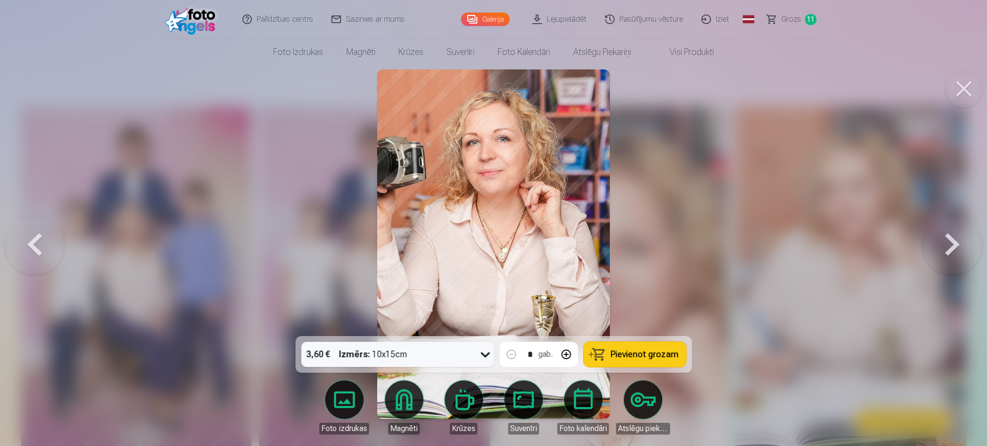
click at [952, 253] on button at bounding box center [953, 244] width 62 height 164
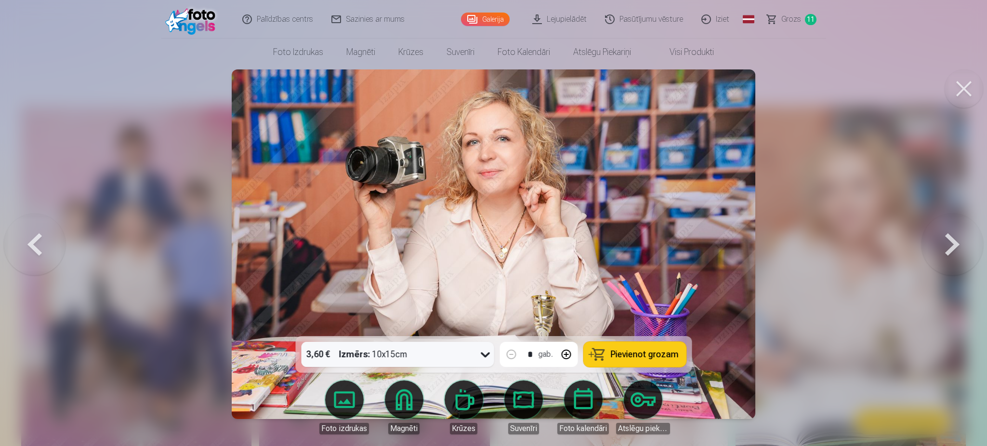
click at [952, 253] on button at bounding box center [953, 244] width 62 height 164
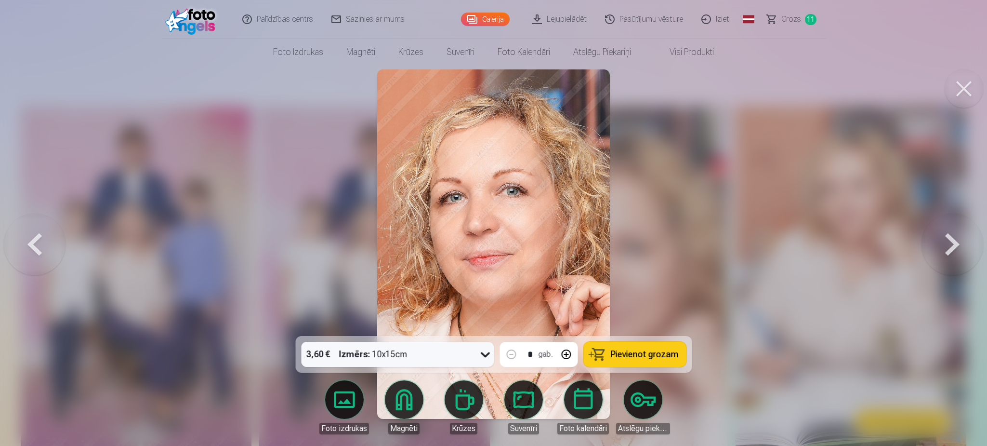
click at [952, 253] on button at bounding box center [953, 244] width 62 height 164
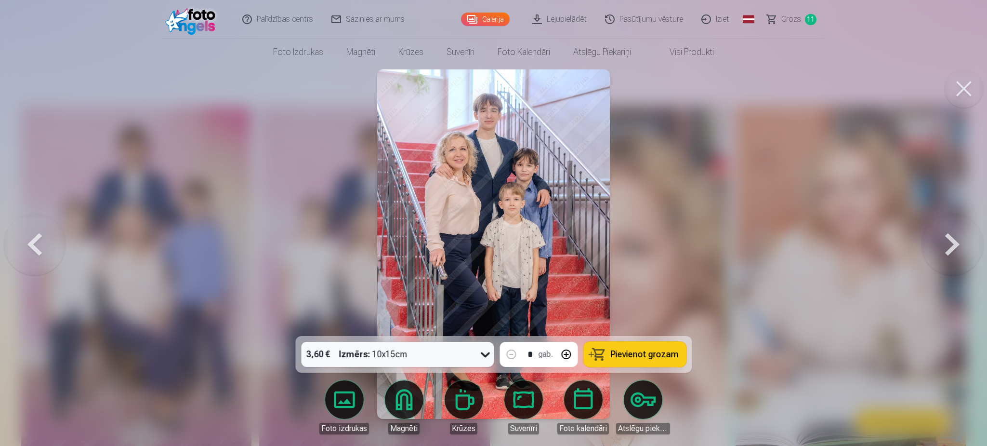
click at [953, 242] on button at bounding box center [953, 244] width 62 height 164
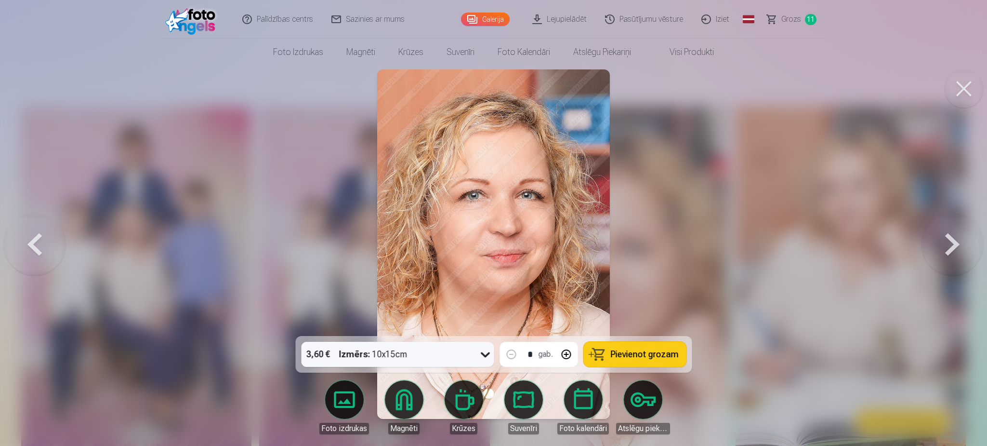
click at [953, 242] on button at bounding box center [953, 244] width 62 height 164
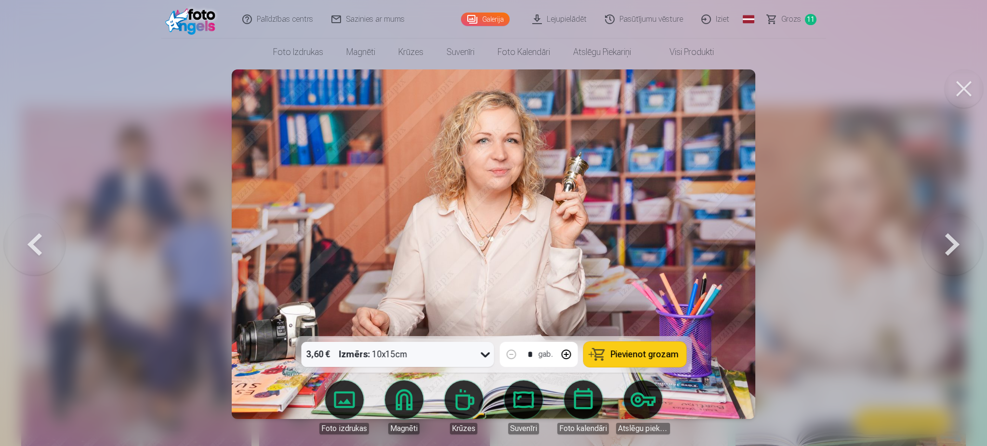
click at [953, 242] on button at bounding box center [953, 244] width 62 height 164
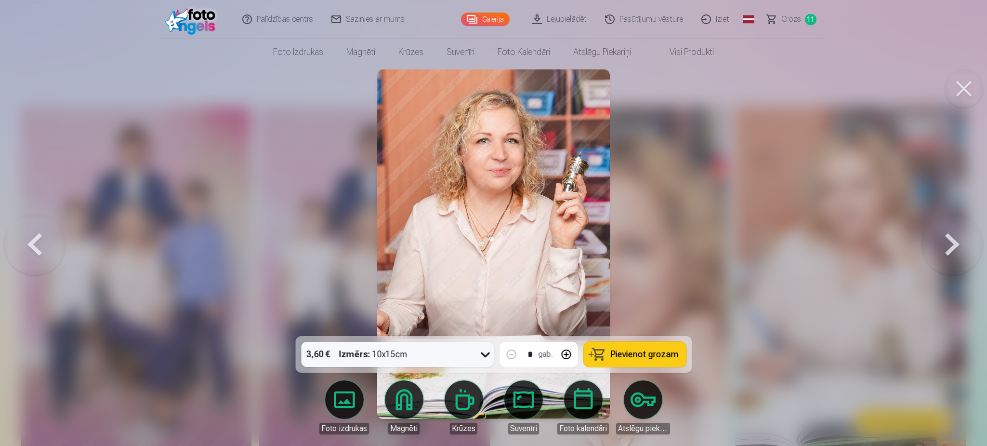
click at [953, 242] on button at bounding box center [953, 244] width 62 height 164
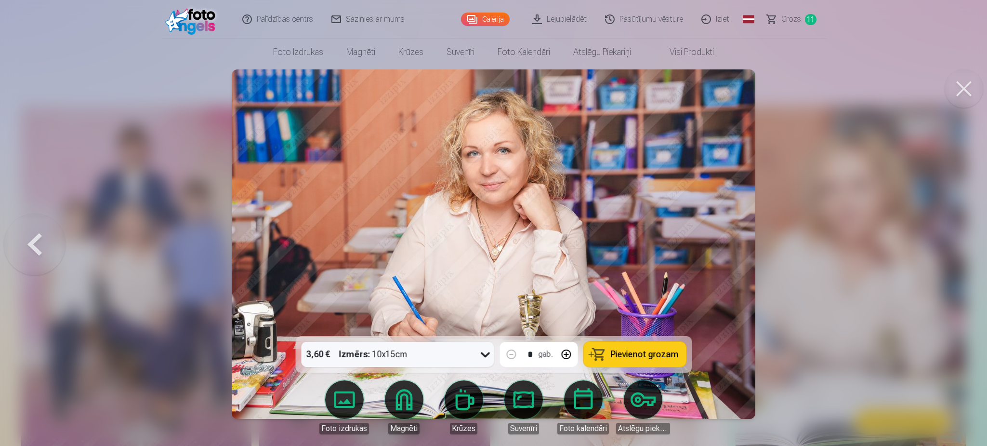
click at [953, 242] on div at bounding box center [493, 223] width 987 height 446
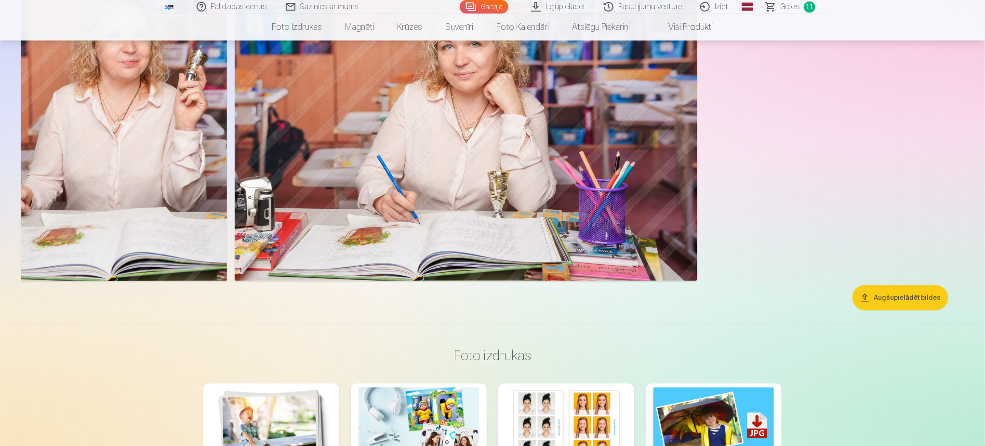
scroll to position [1012, 0]
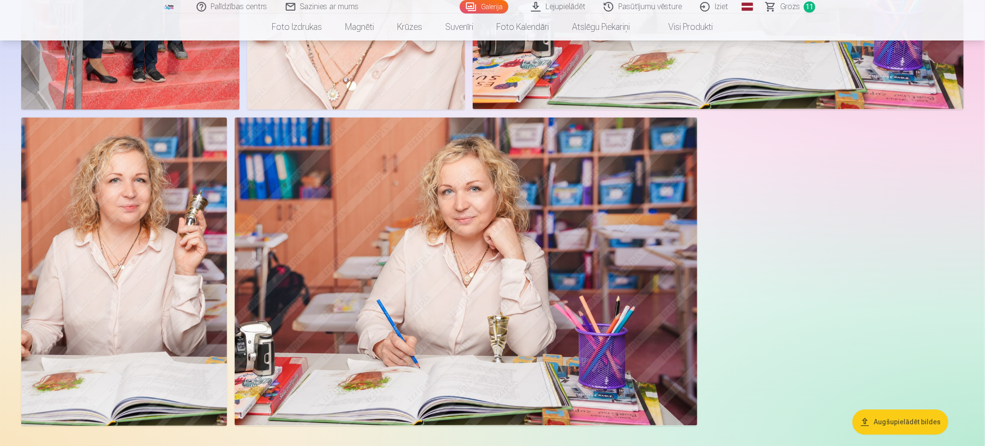
click at [414, 329] on img at bounding box center [466, 271] width 463 height 308
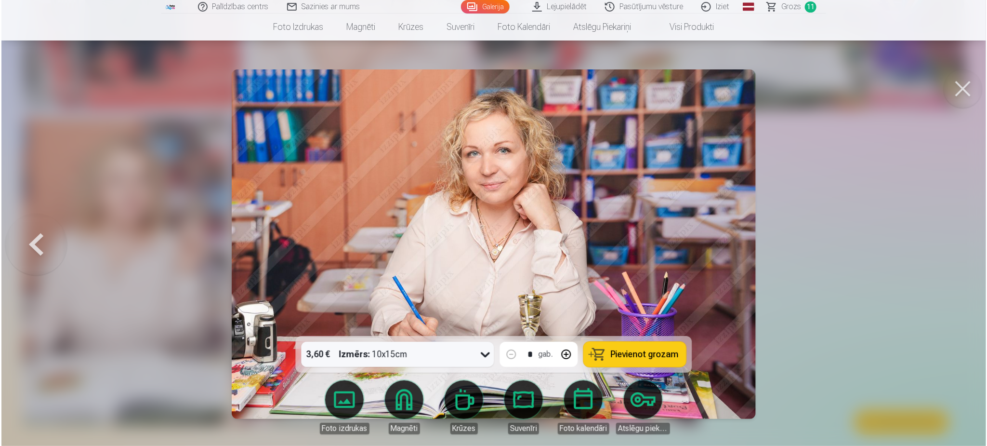
scroll to position [1014, 0]
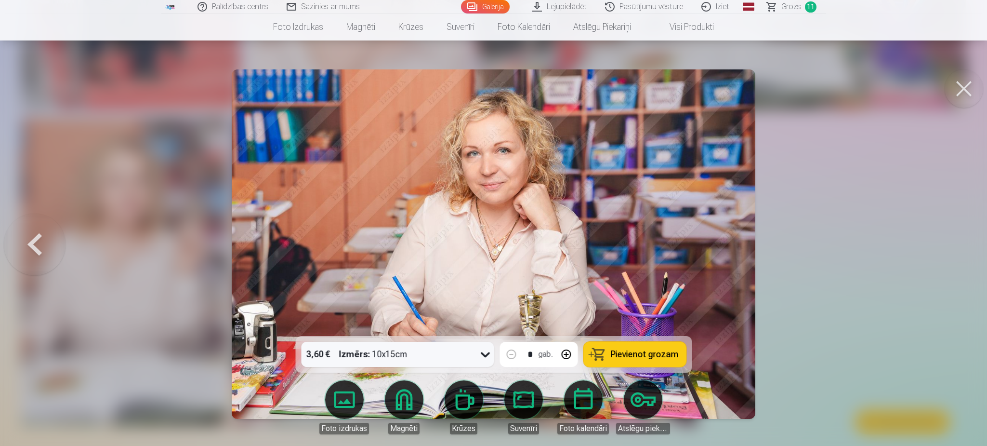
click at [624, 355] on span "Pievienot grozam" at bounding box center [645, 354] width 68 height 9
click at [965, 87] on button at bounding box center [964, 88] width 39 height 39
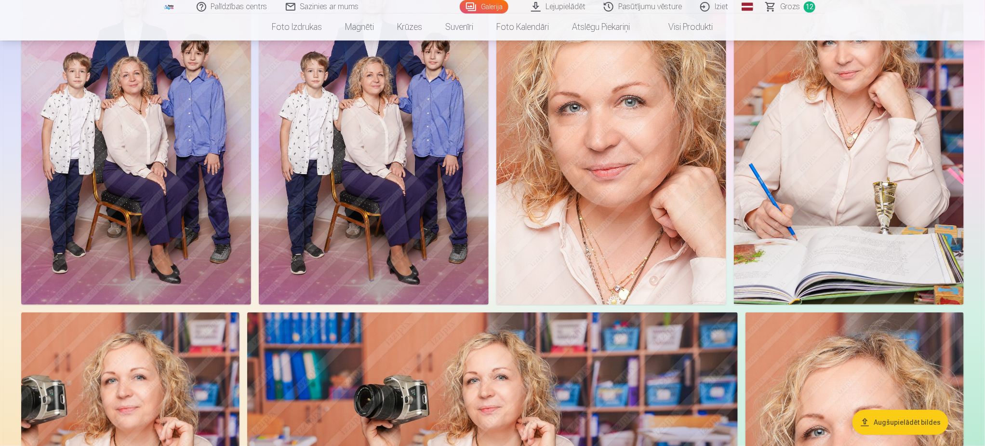
scroll to position [72, 0]
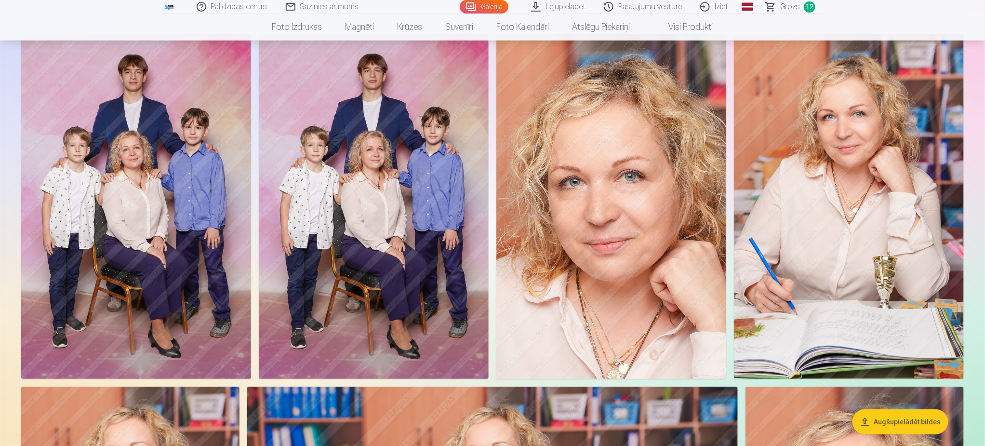
click at [862, 259] on img at bounding box center [849, 206] width 230 height 345
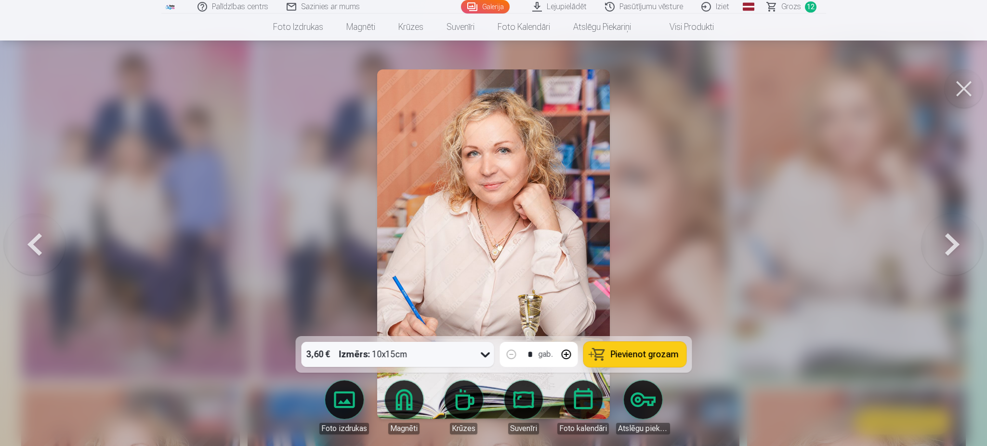
click at [617, 355] on span "Pievienot grozam" at bounding box center [645, 354] width 68 height 9
click at [960, 97] on button at bounding box center [964, 88] width 39 height 39
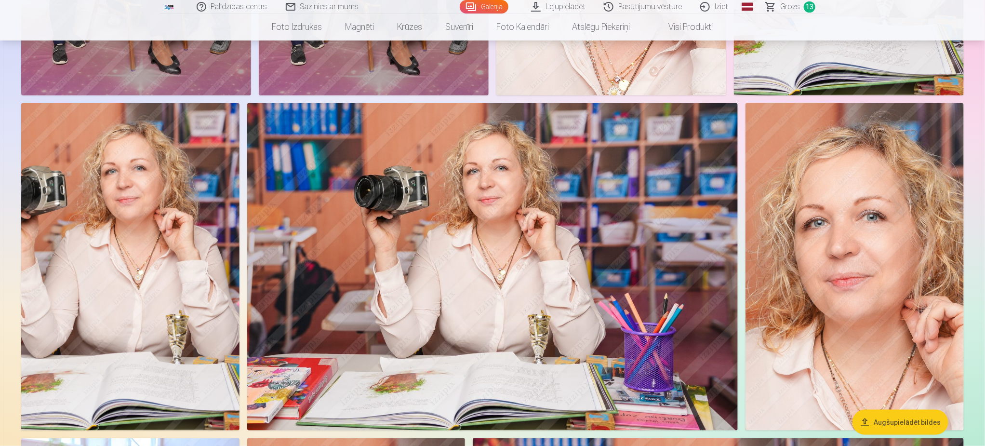
scroll to position [361, 0]
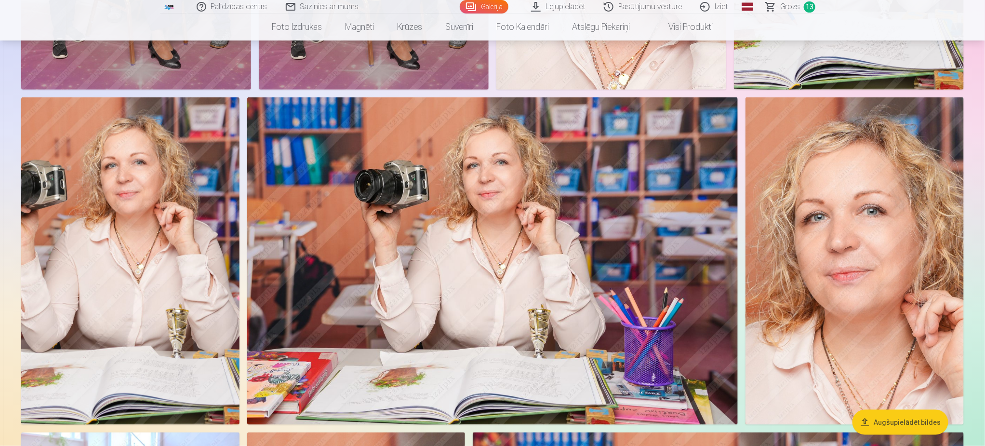
click at [590, 256] on img at bounding box center [492, 260] width 491 height 327
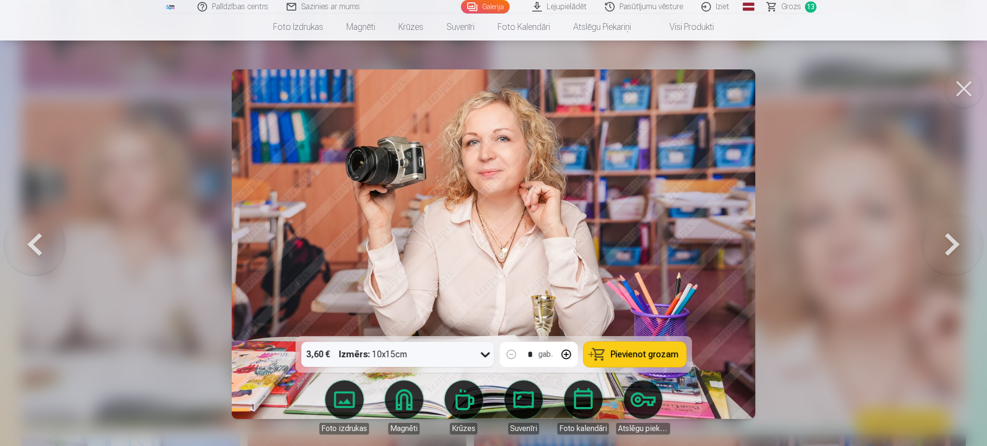
click at [630, 351] on span "Pievienot grozam" at bounding box center [645, 354] width 68 height 9
click at [963, 83] on button at bounding box center [964, 88] width 39 height 39
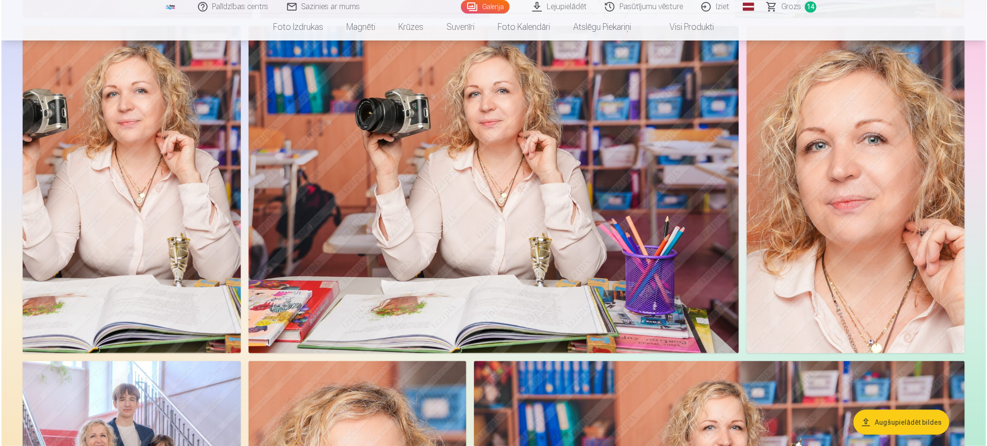
scroll to position [434, 0]
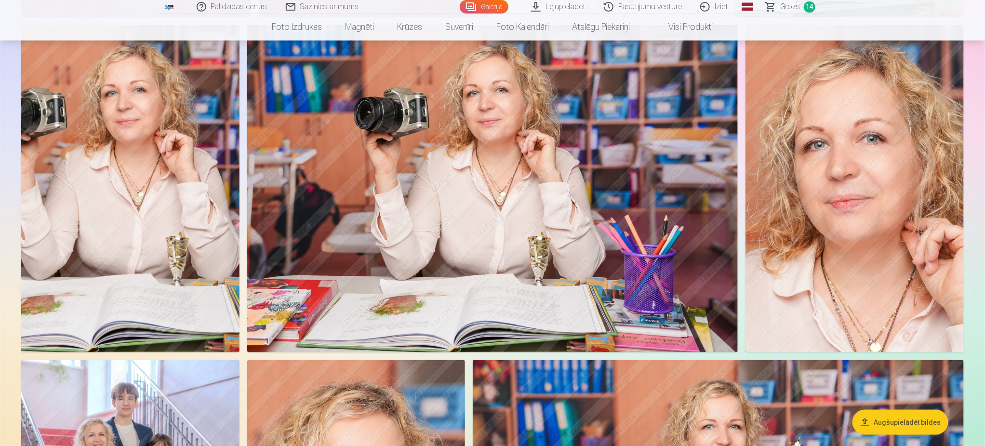
click at [878, 248] on img at bounding box center [854, 188] width 218 height 327
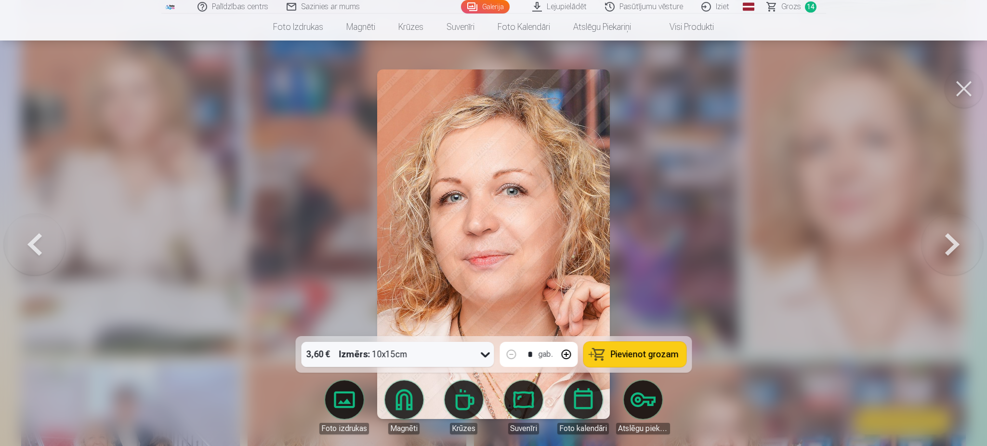
click at [657, 363] on button "Pievienot grozam" at bounding box center [635, 354] width 103 height 25
click at [793, 9] on span "Grozs" at bounding box center [792, 7] width 20 height 12
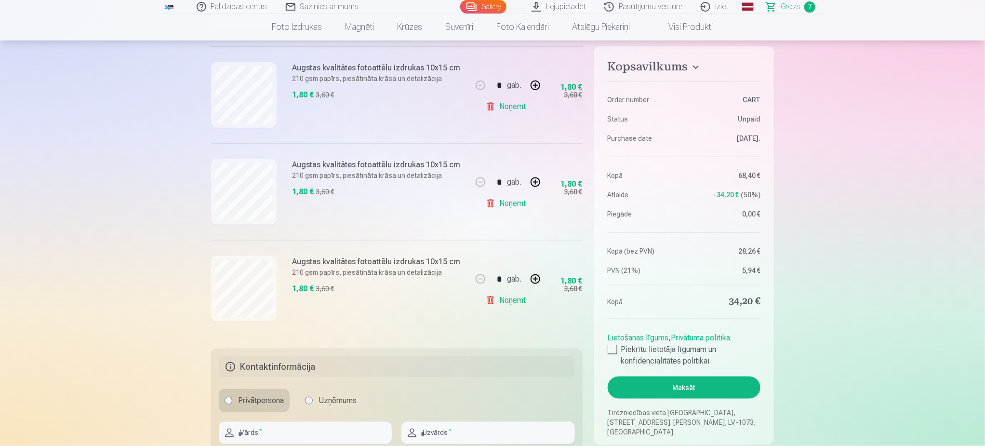
scroll to position [650, 0]
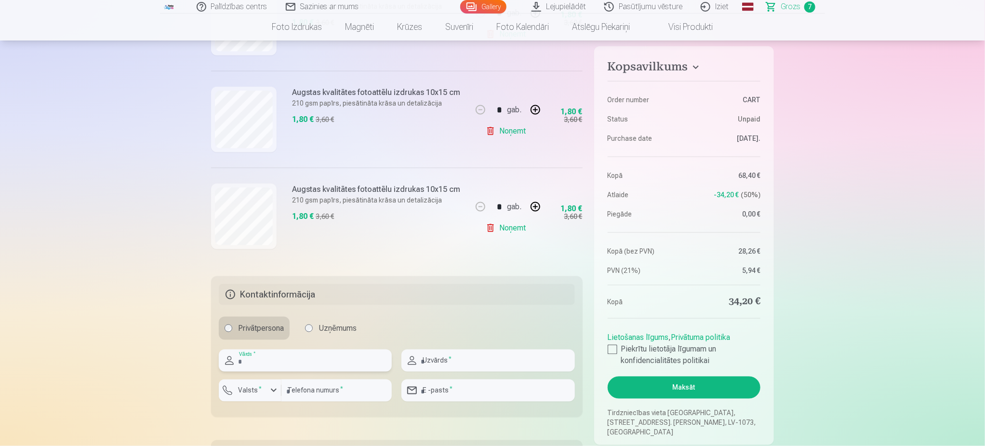
click at [290, 362] on input "text" at bounding box center [305, 360] width 173 height 22
click at [304, 361] on input "text" at bounding box center [305, 360] width 173 height 22
type input "*"
type input "****"
click at [434, 357] on input "text" at bounding box center [487, 360] width 173 height 22
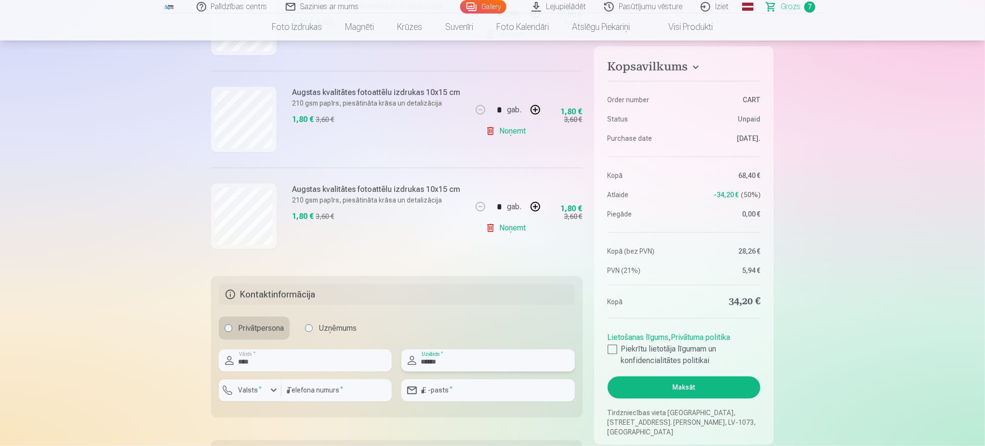
type input "******"
click at [328, 396] on input "number" at bounding box center [336, 390] width 110 height 22
type input "********"
click at [449, 395] on input "email" at bounding box center [487, 390] width 173 height 22
type input "**********"
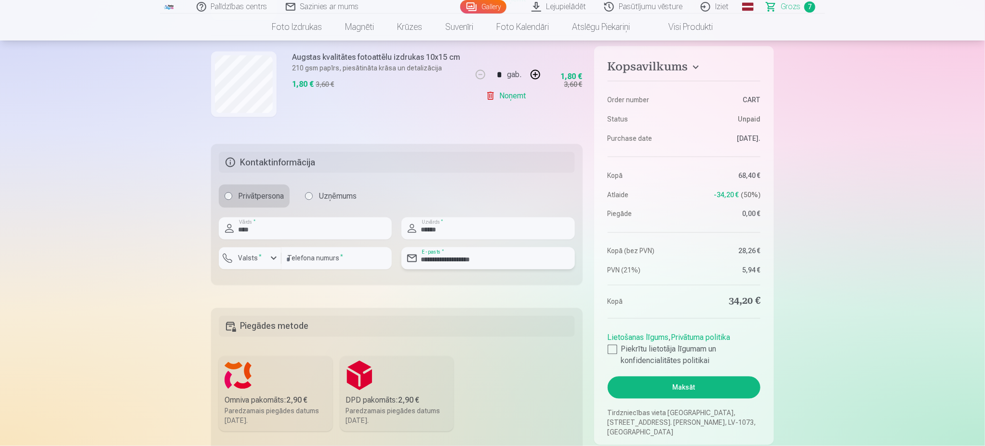
scroll to position [867, 0]
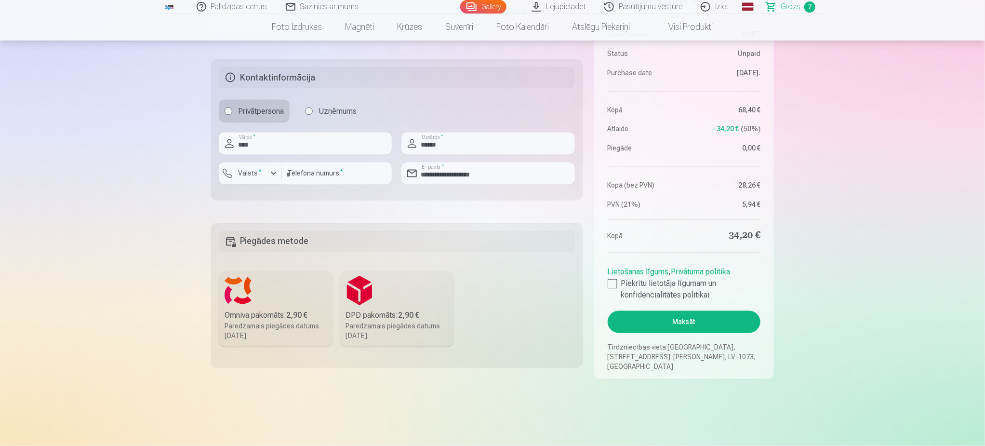
click at [271, 316] on div "Omniva pakomāts : 2,90 €" at bounding box center [276, 316] width 102 height 12
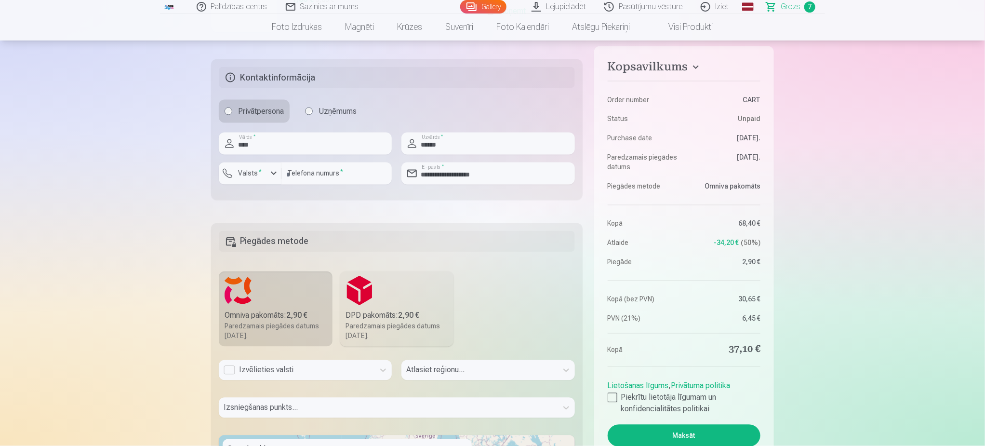
click at [409, 319] on b "2,90 €" at bounding box center [408, 315] width 21 height 9
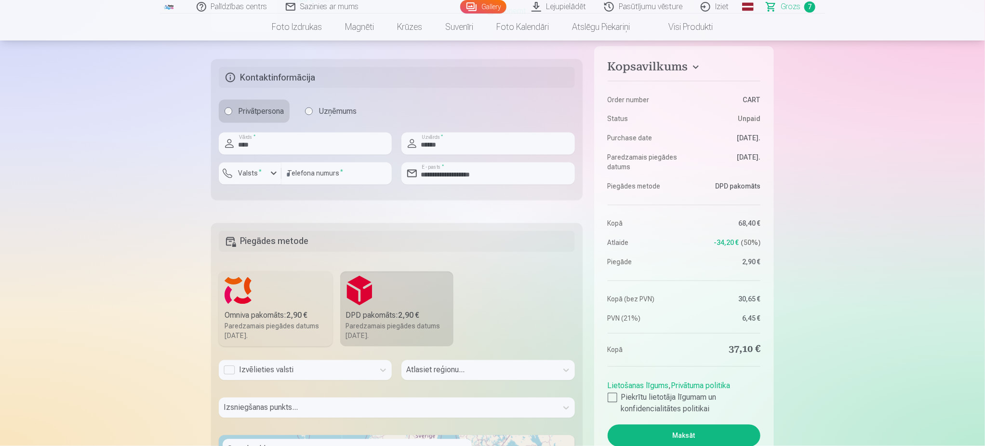
click at [278, 317] on div "Omniva pakomāts : 2,90 €" at bounding box center [276, 316] width 102 height 12
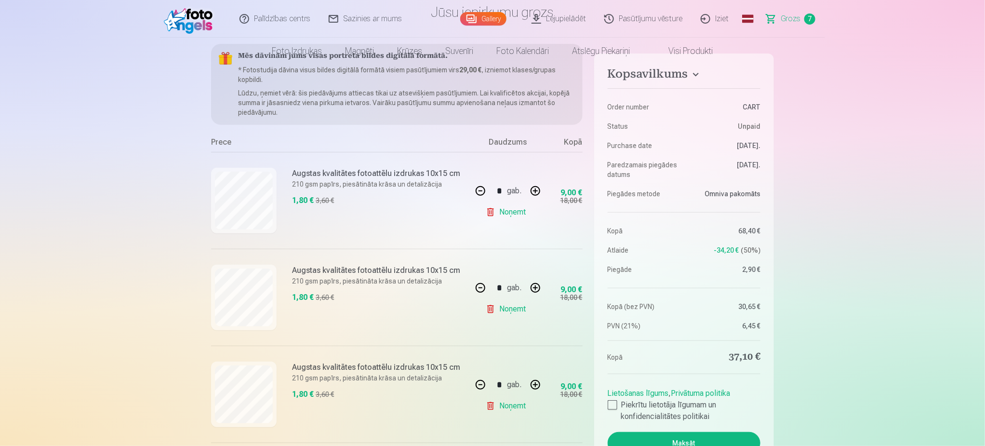
scroll to position [0, 0]
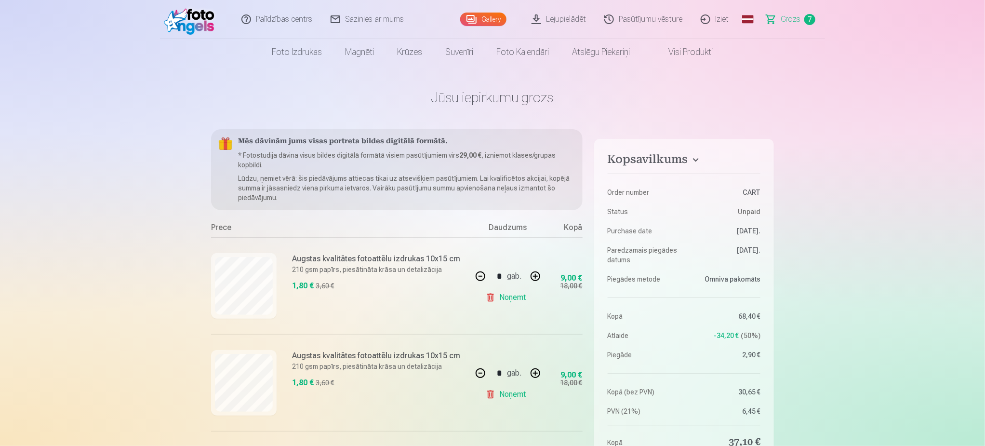
click at [720, 22] on link "Iziet" at bounding box center [715, 19] width 46 height 39
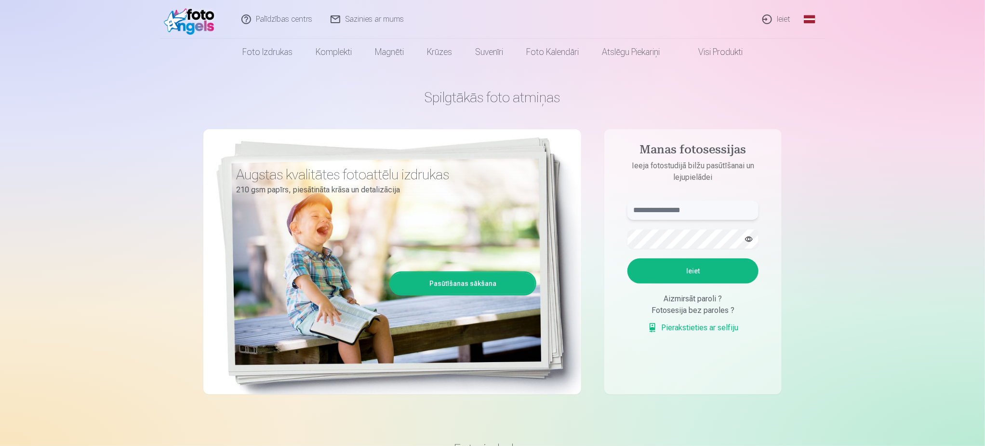
click at [639, 211] on input "text" at bounding box center [692, 209] width 131 height 19
type input "*"
type input "**********"
click at [705, 276] on button "Ieiet" at bounding box center [692, 270] width 131 height 25
